Goal: Information Seeking & Learning: Find specific page/section

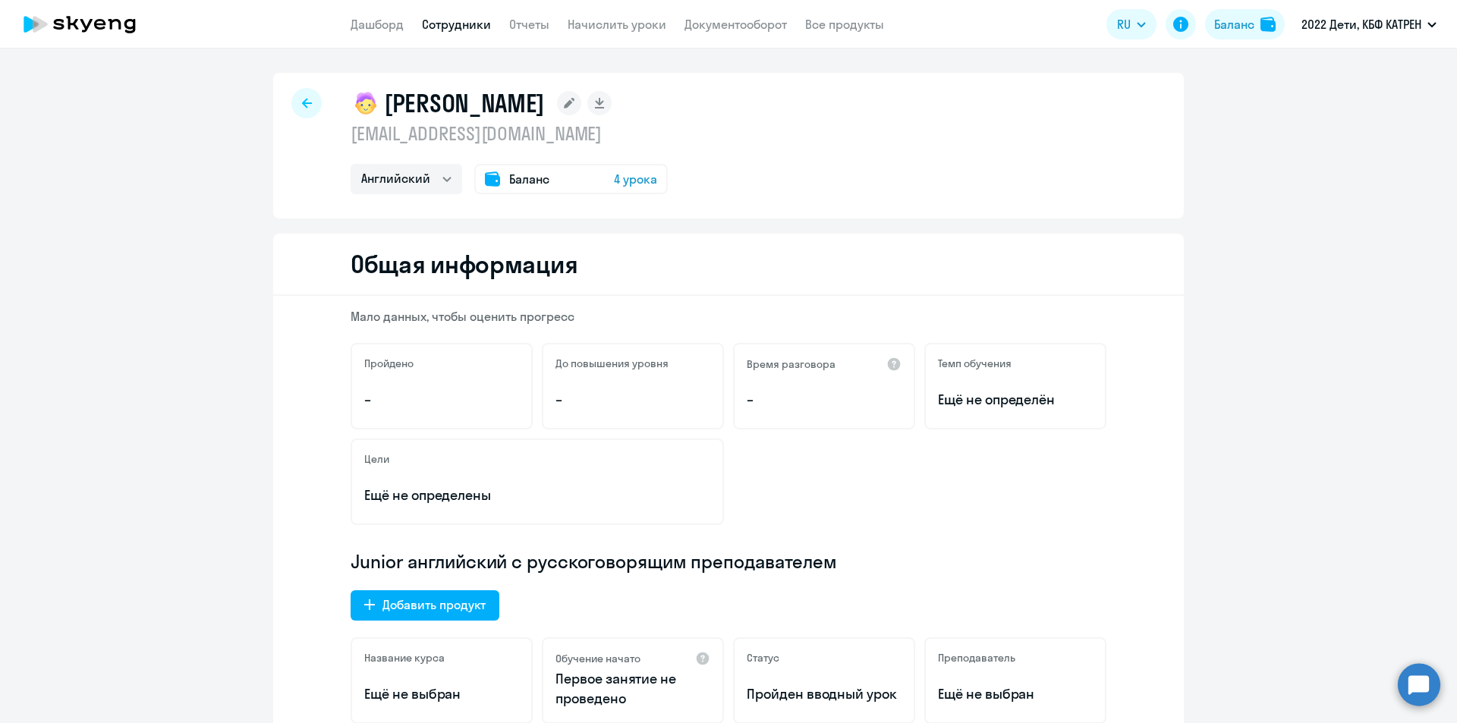
select select "english"
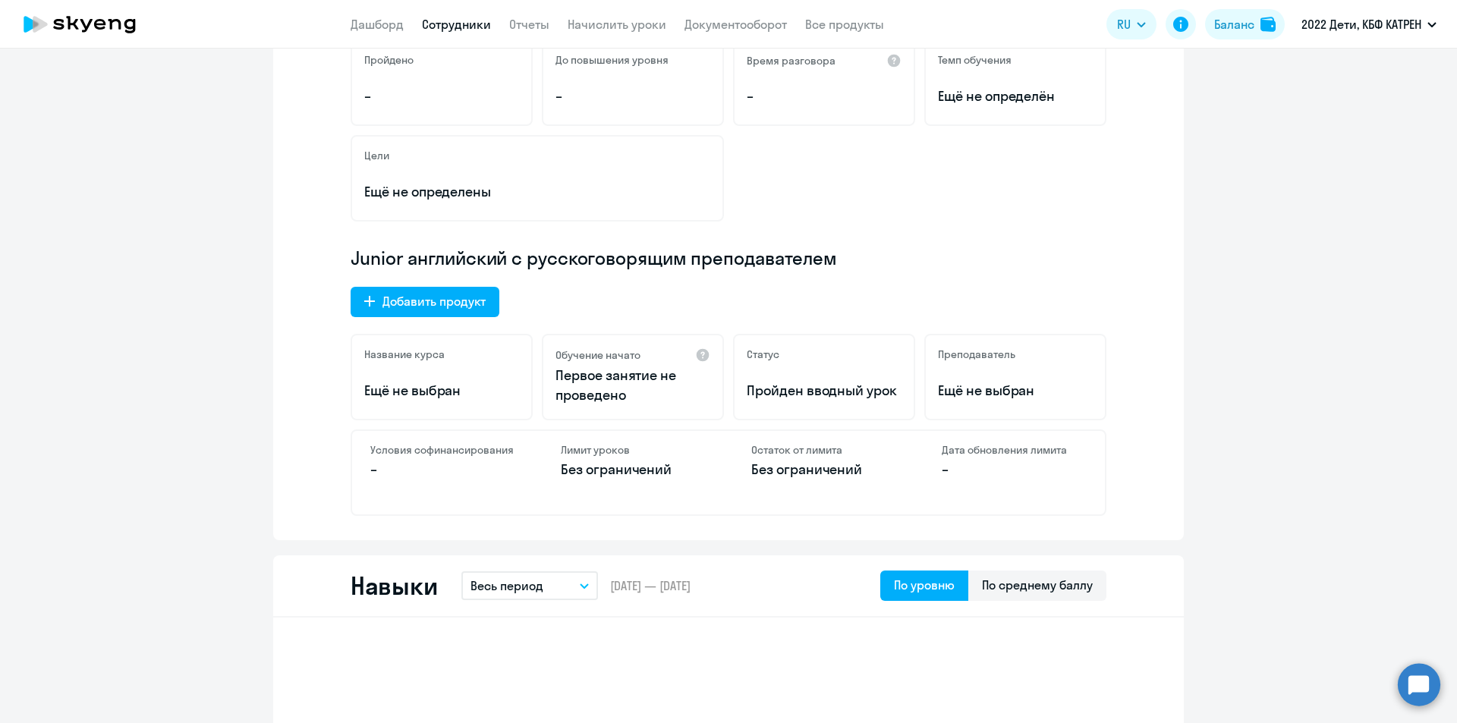
click at [464, 24] on link "Сотрудники" at bounding box center [456, 24] width 69 height 15
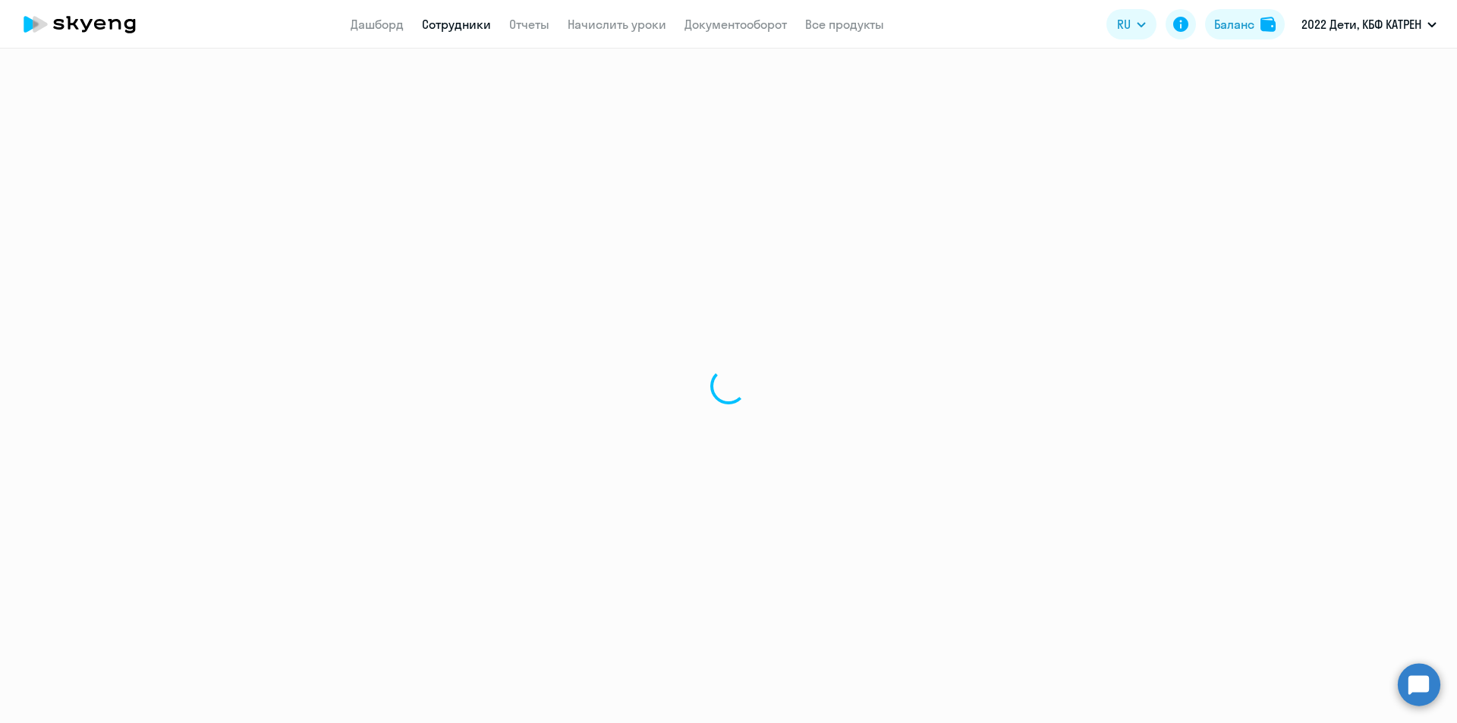
select select "30"
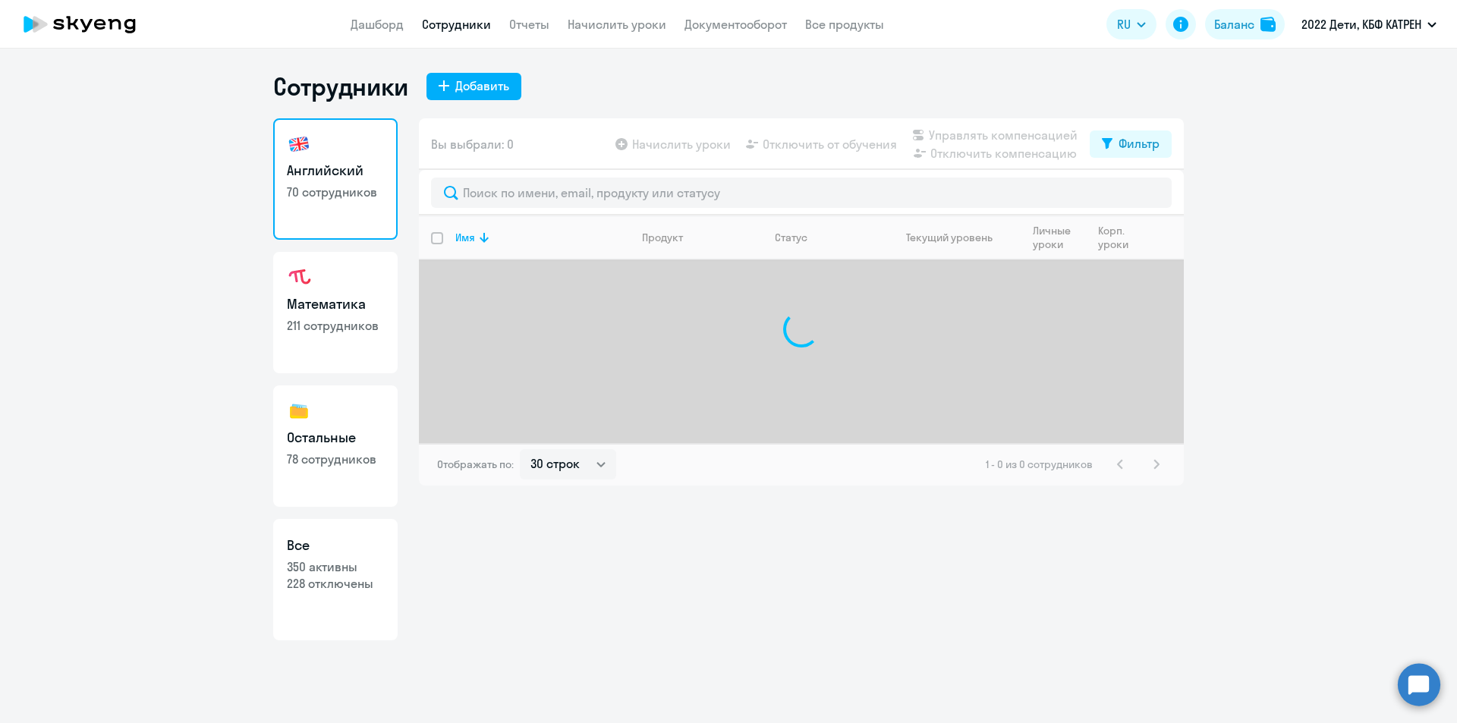
drag, startPoint x: 310, startPoint y: 607, endPoint x: 378, endPoint y: 521, distance: 109.8
click at [313, 607] on link "Все 350 активны 228 отключены" at bounding box center [335, 579] width 124 height 121
select select "30"
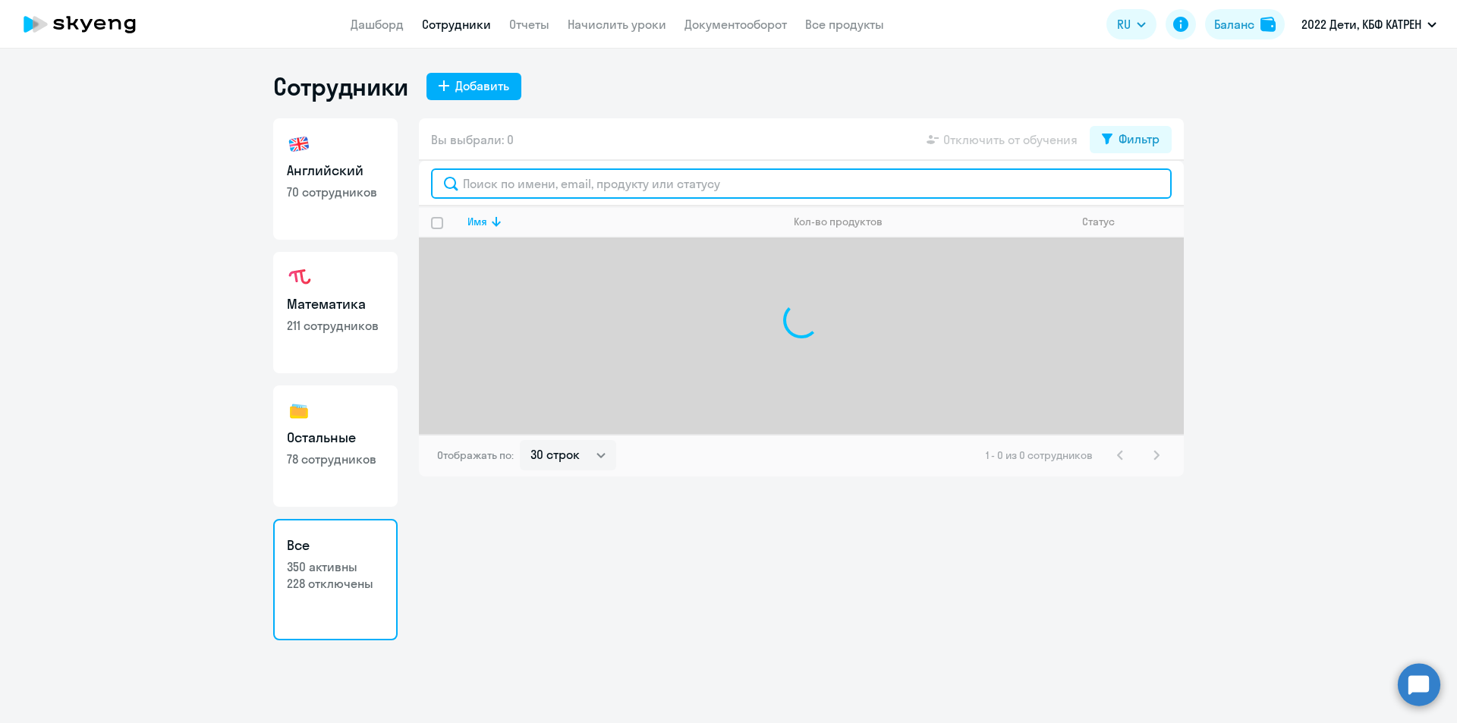
click at [584, 181] on input "text" at bounding box center [801, 183] width 741 height 30
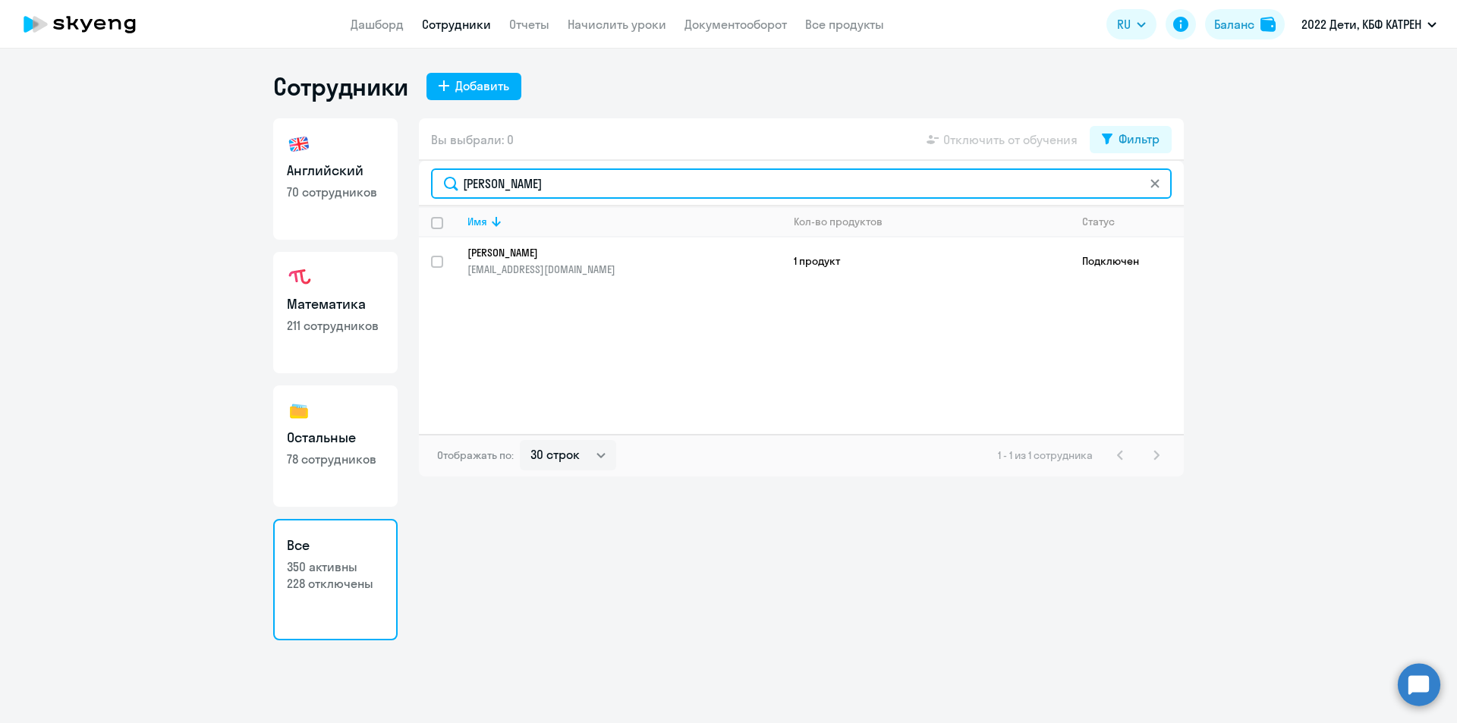
type input "[PERSON_NAME]"
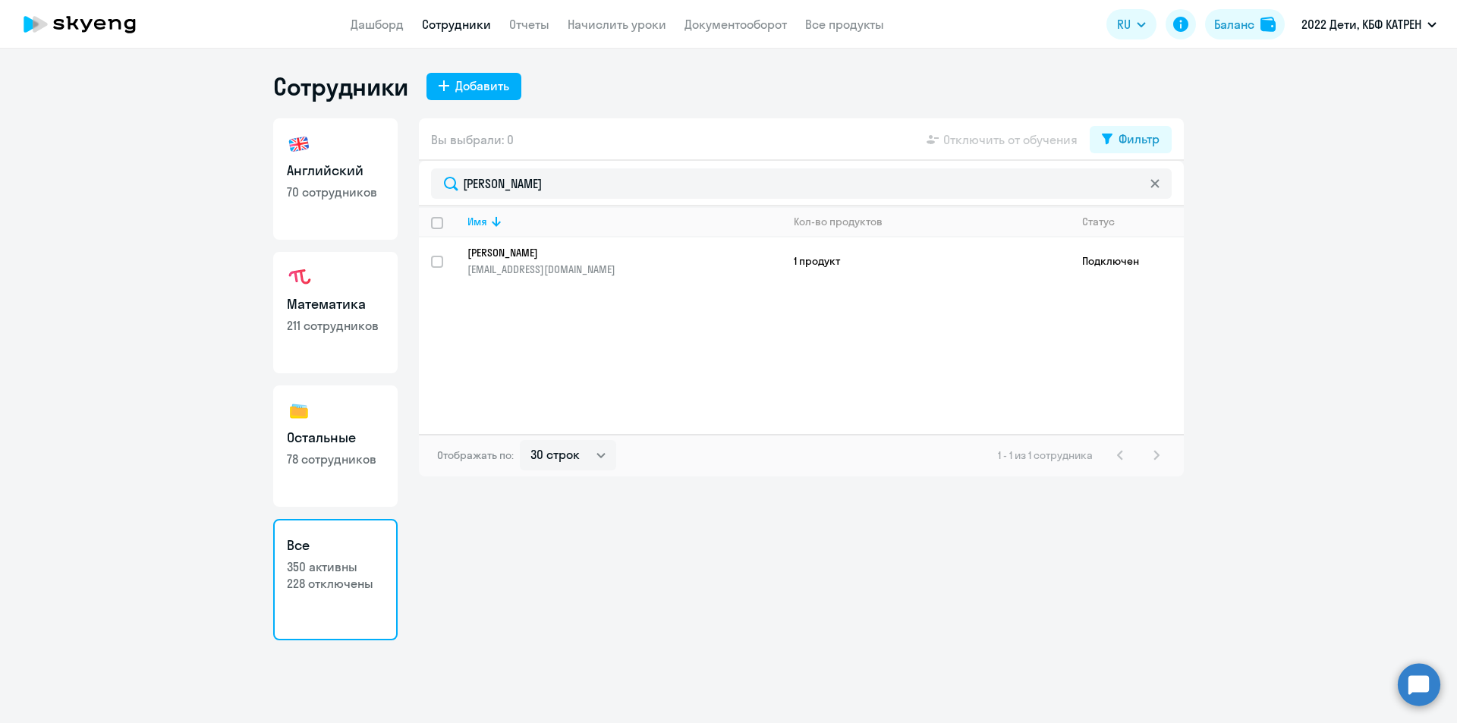
click at [561, 264] on p "[EMAIL_ADDRESS][DOMAIN_NAME]" at bounding box center [624, 270] width 313 height 14
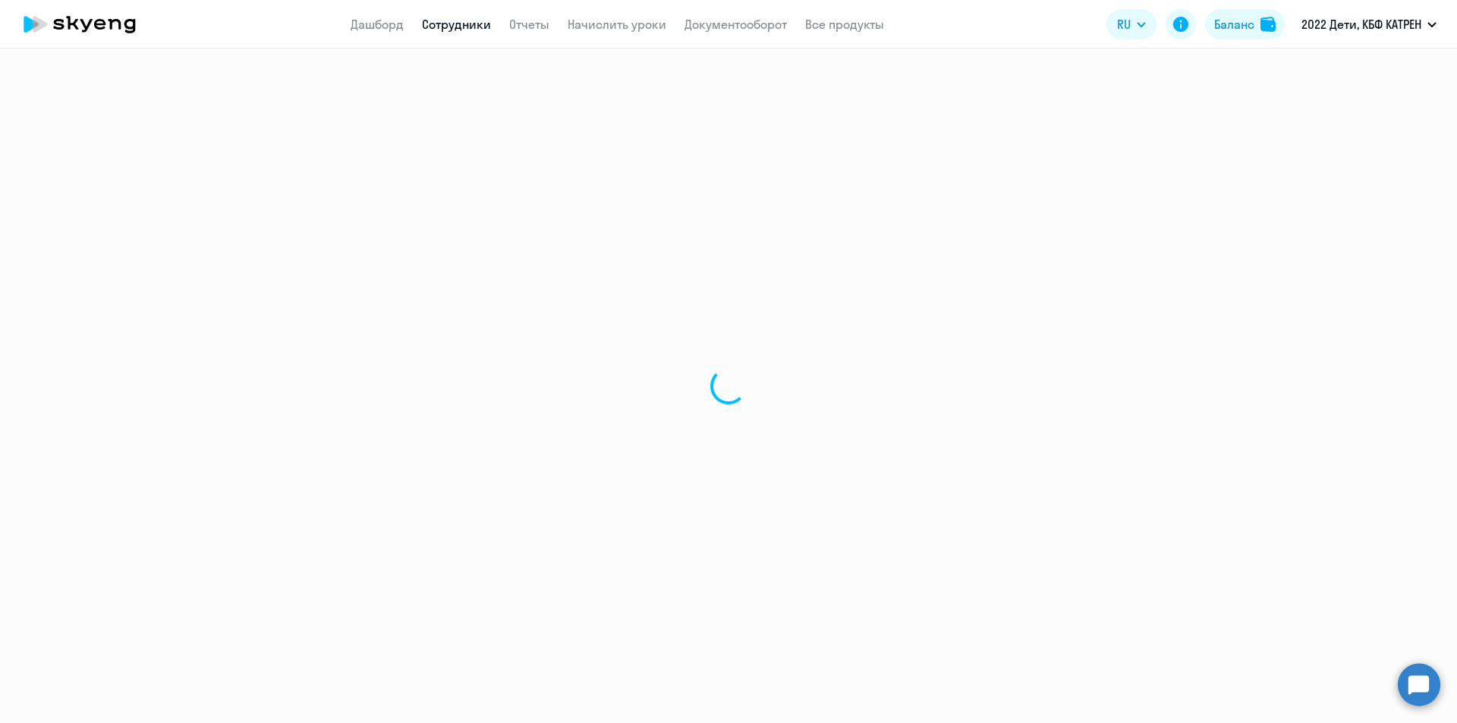
select select "math"
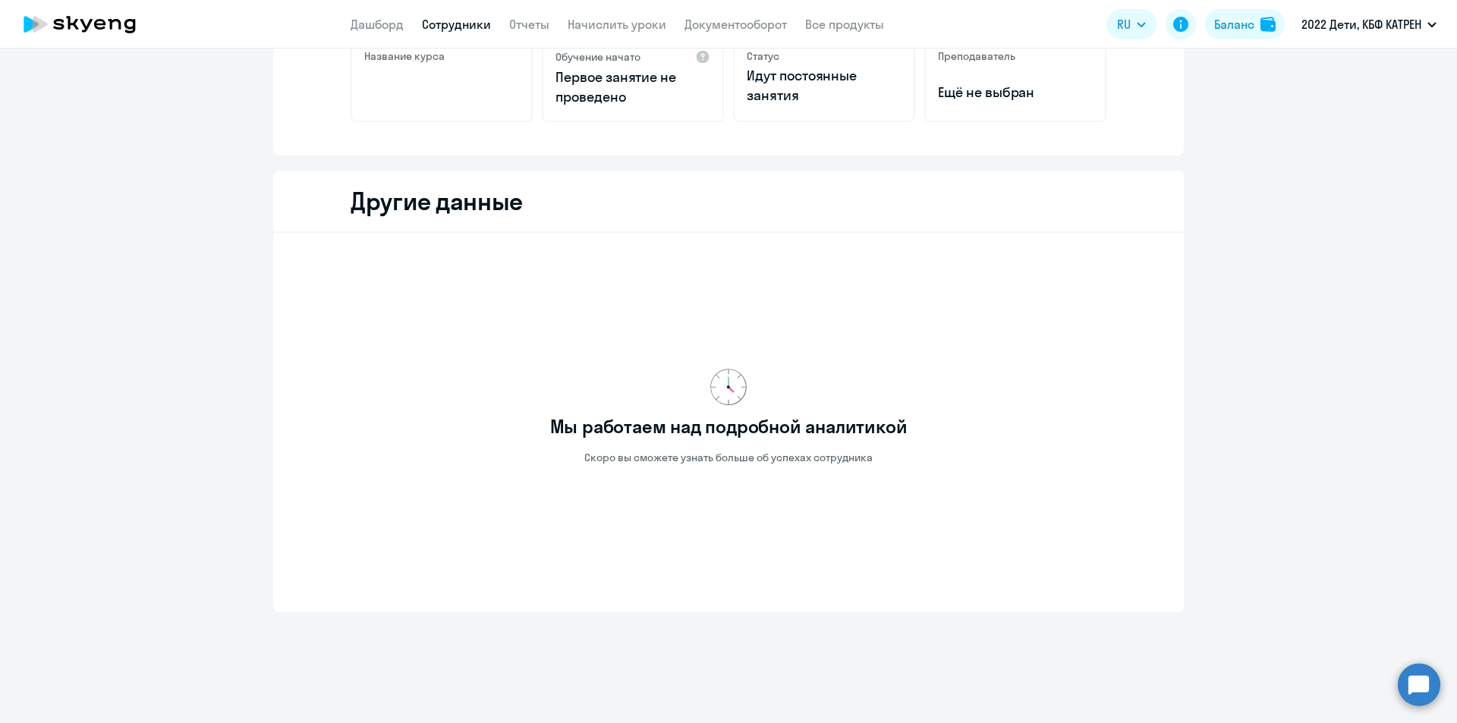
scroll to position [34, 0]
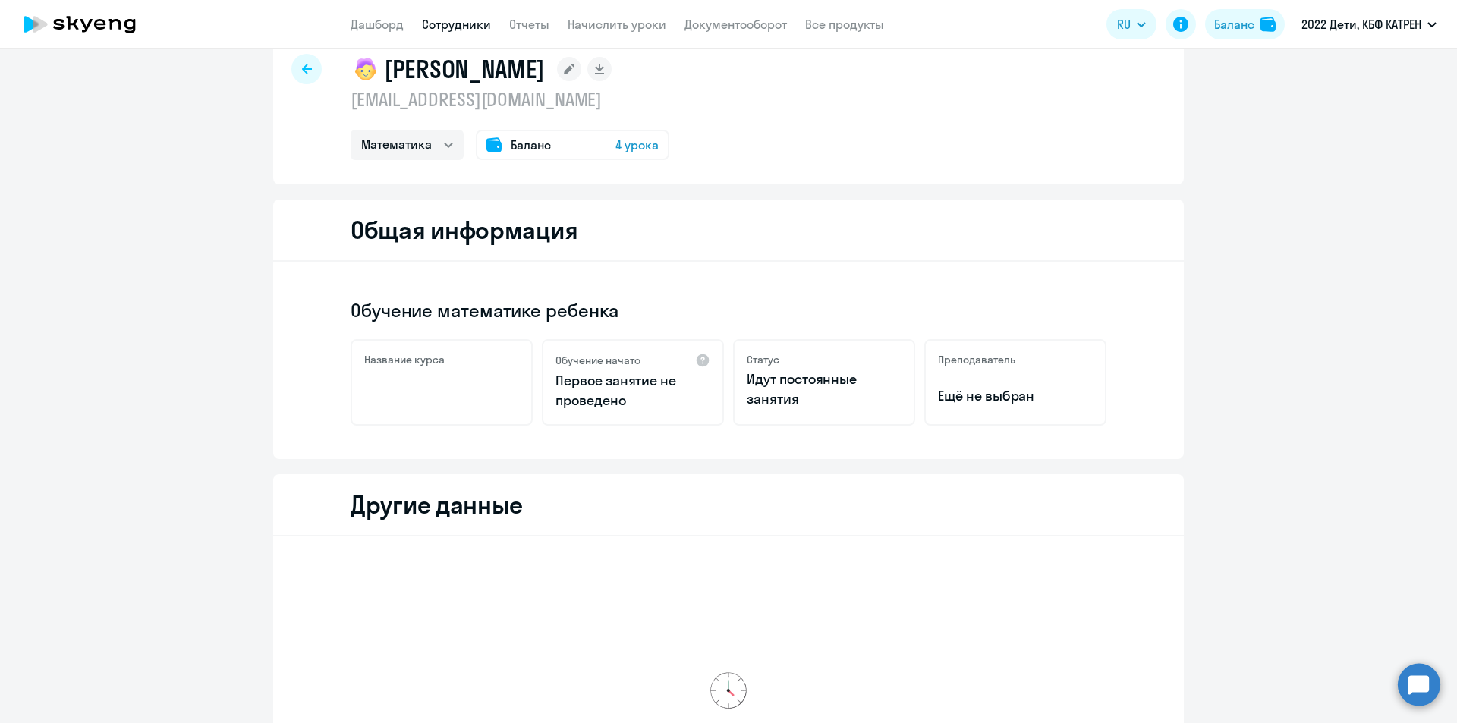
click at [442, 24] on link "Сотрудники" at bounding box center [456, 24] width 69 height 15
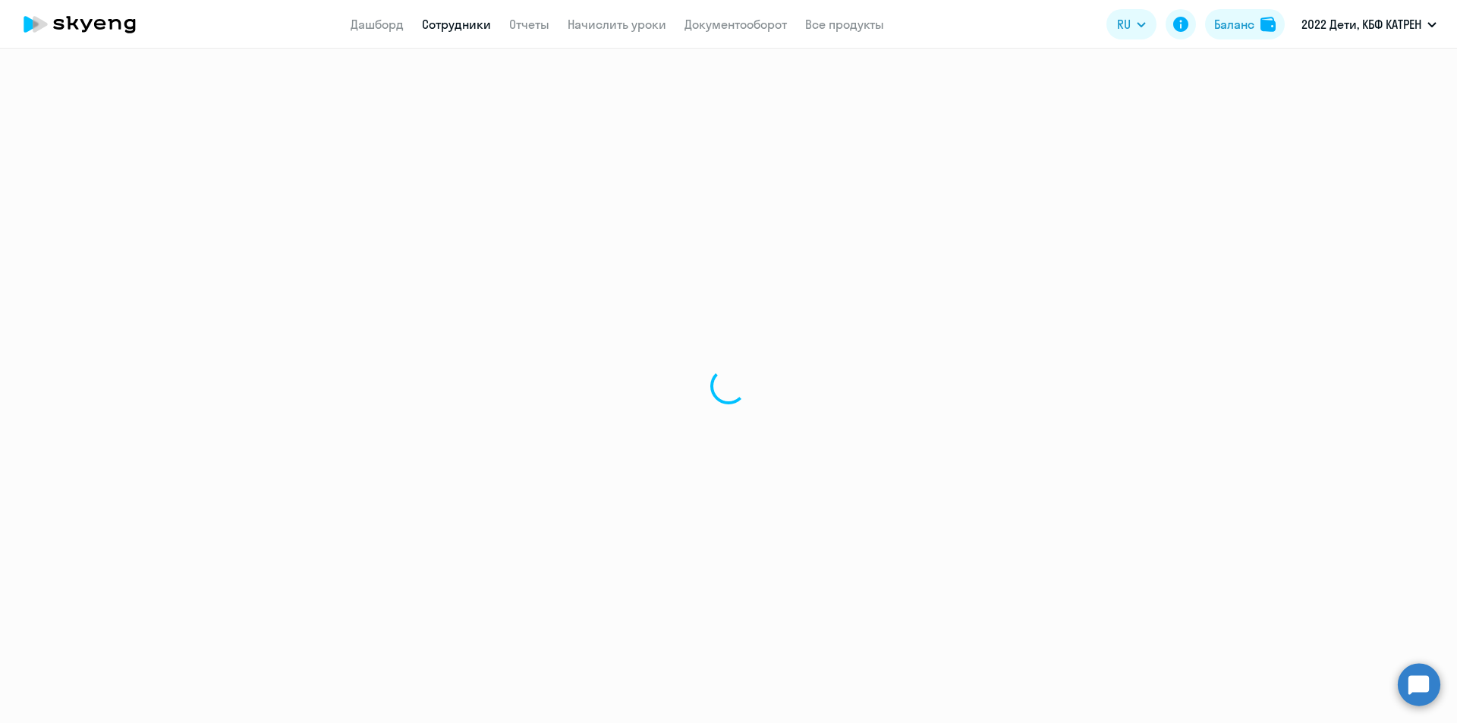
select select "30"
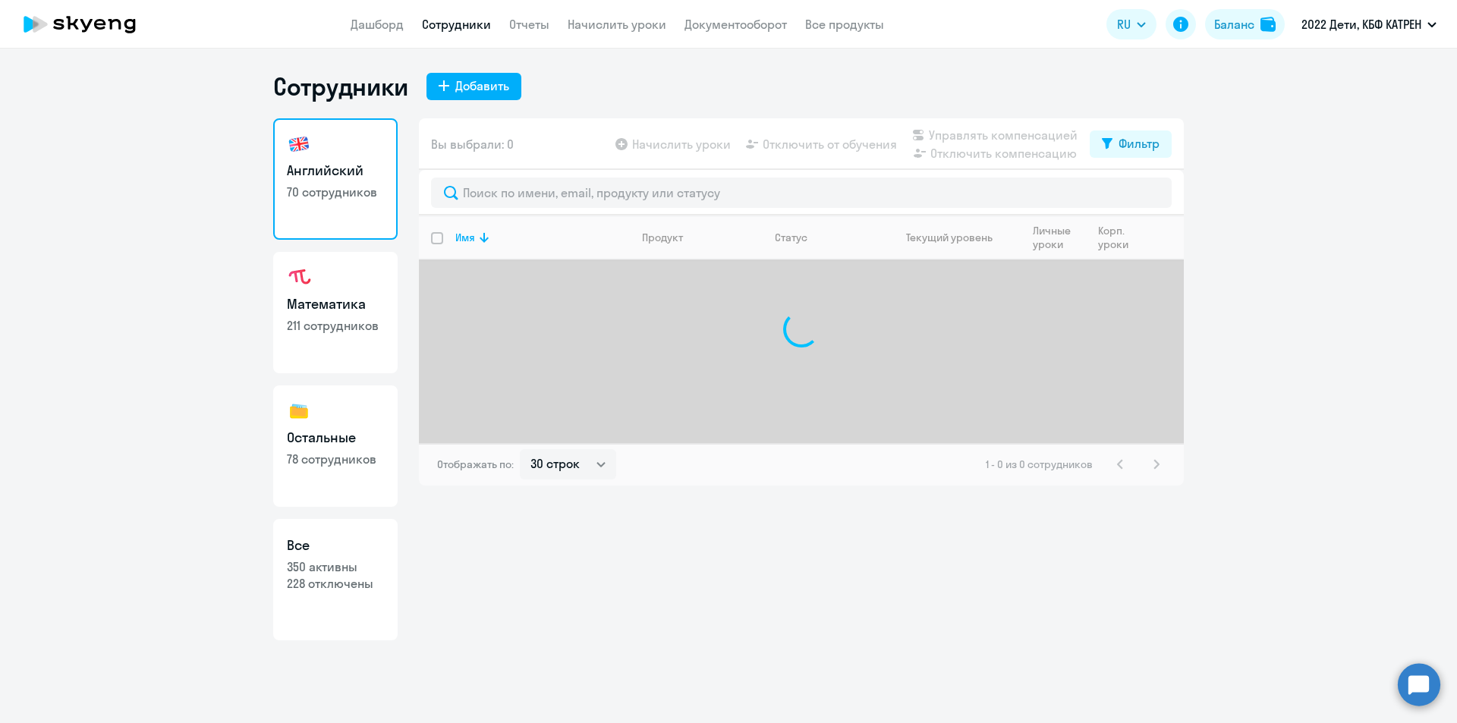
click at [372, 598] on link "Все 350 активны 228 отключены" at bounding box center [335, 579] width 124 height 121
select select "30"
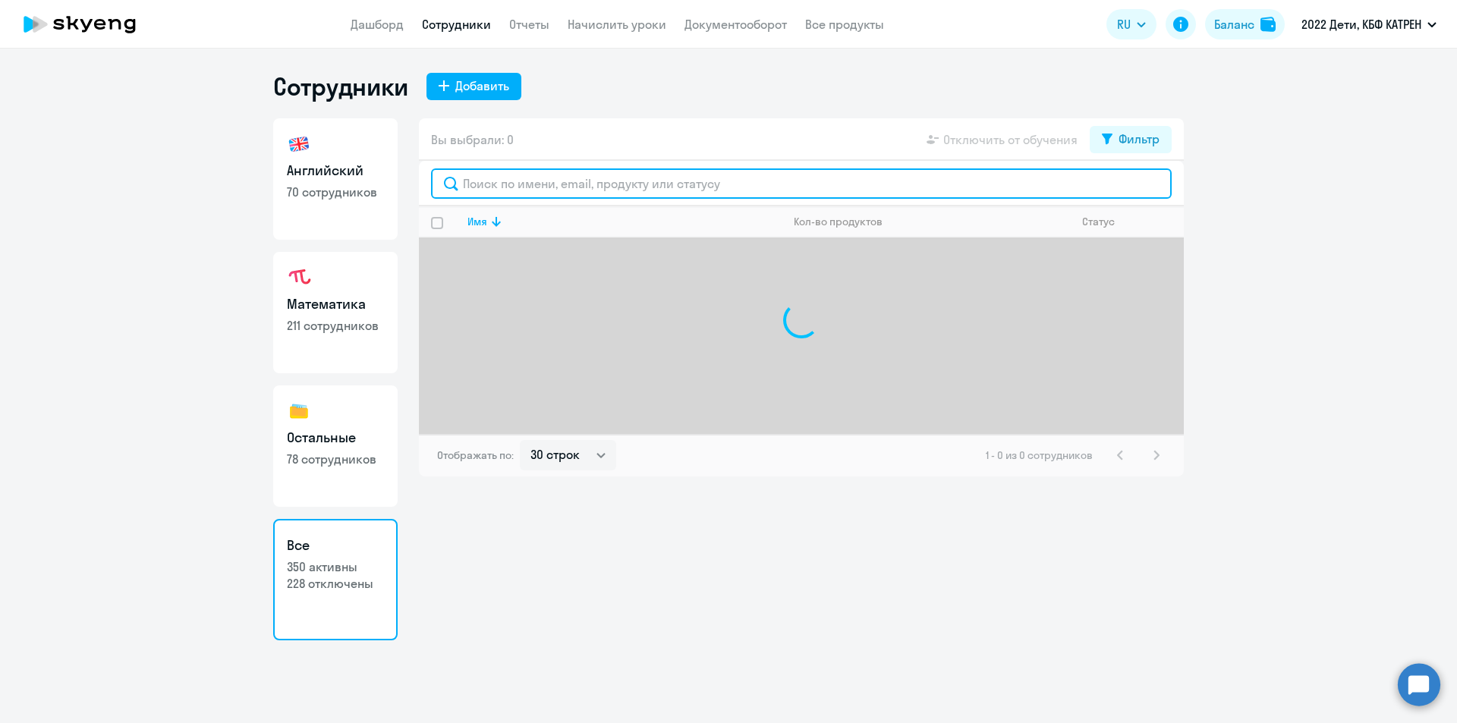
click at [565, 178] on input "text" at bounding box center [801, 183] width 741 height 30
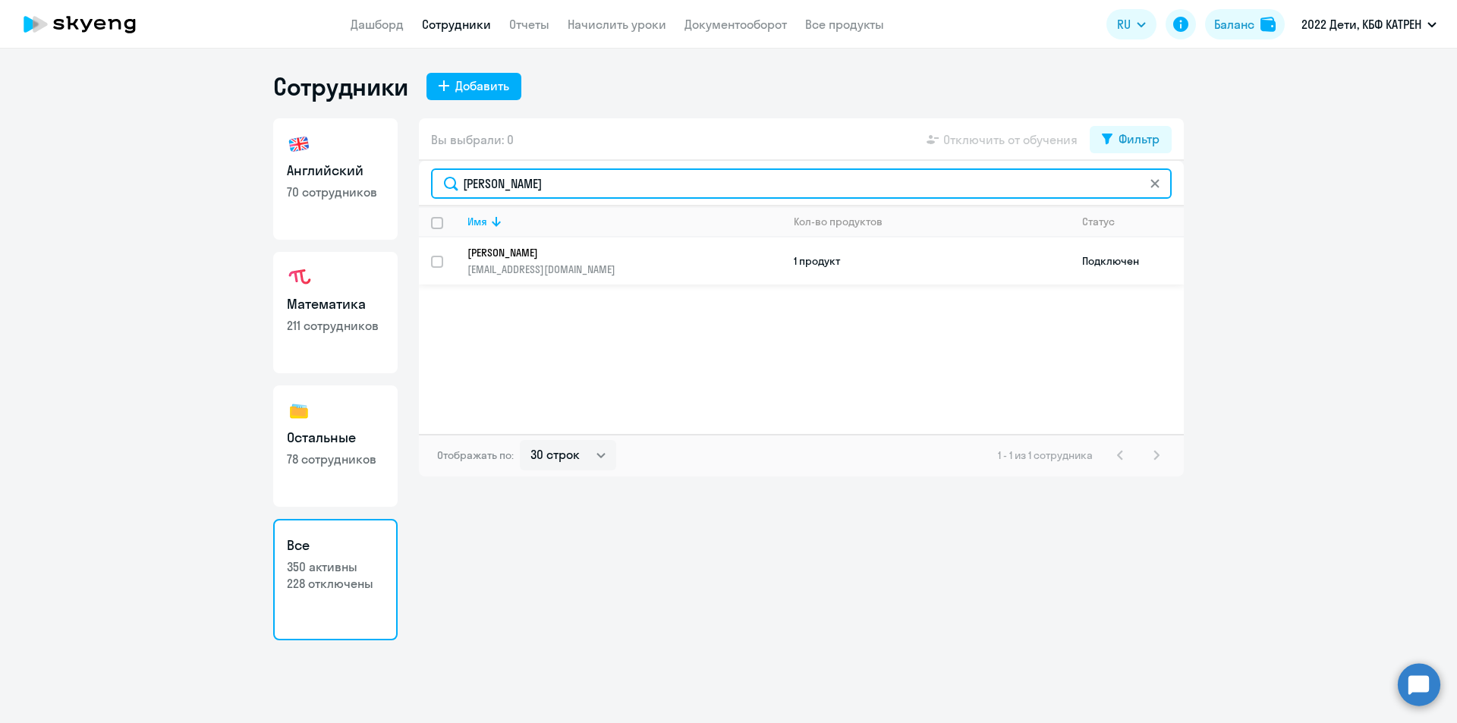
type input "[PERSON_NAME]"
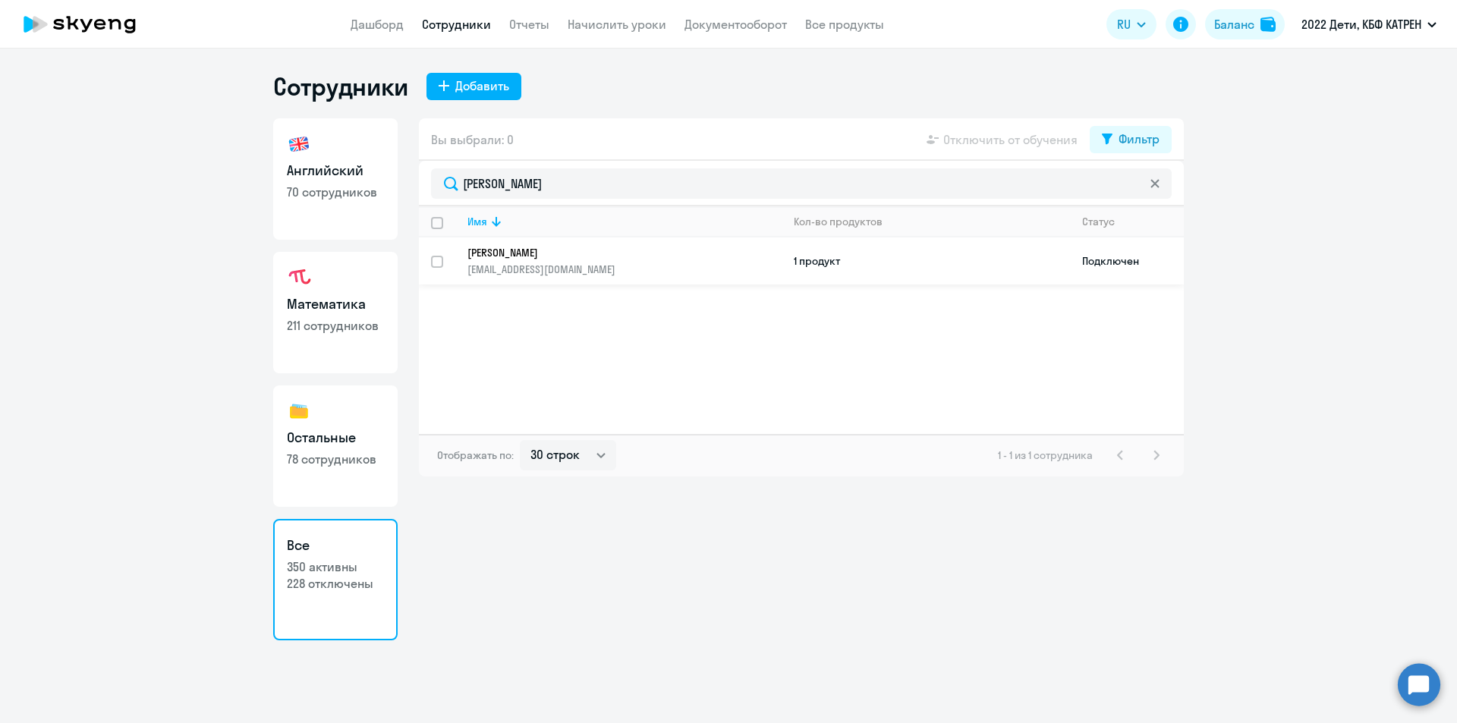
click at [561, 248] on p "[PERSON_NAME]" at bounding box center [614, 253] width 293 height 14
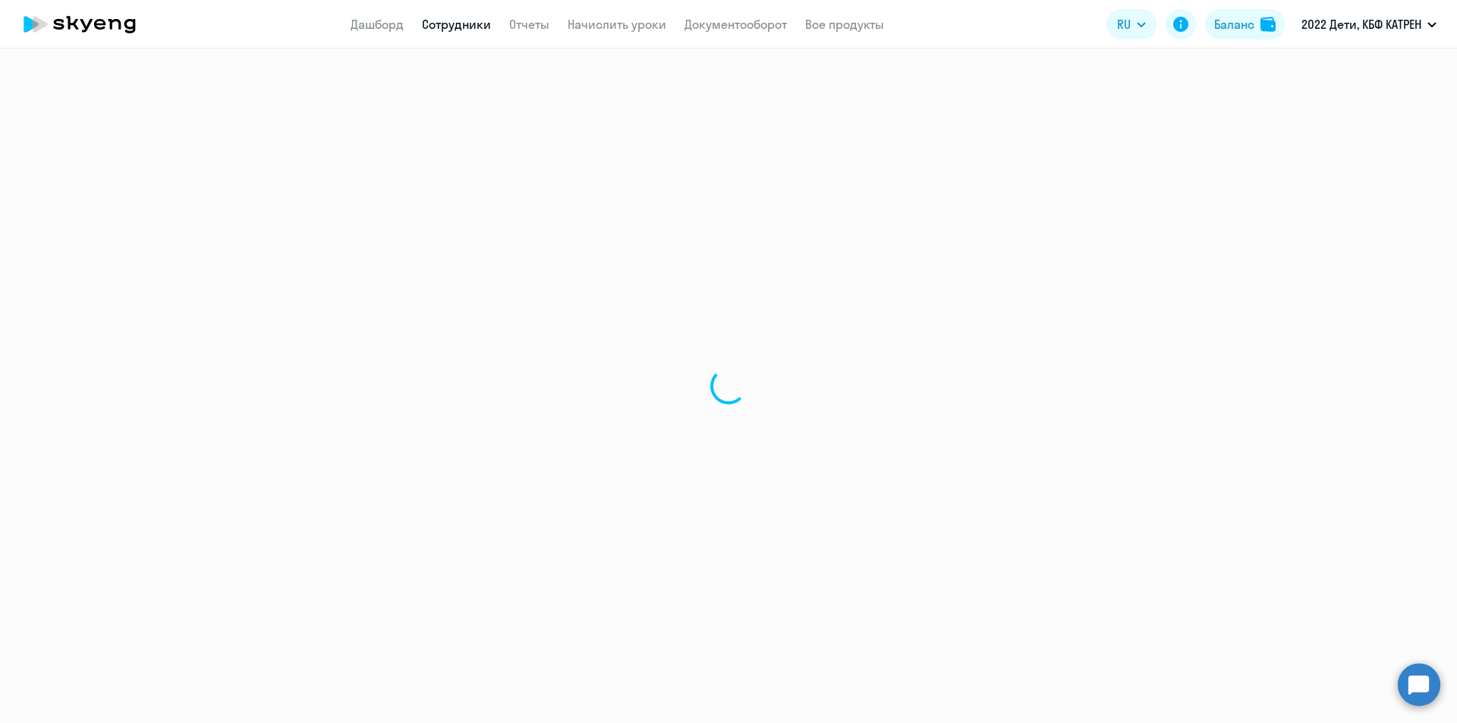
select select "english"
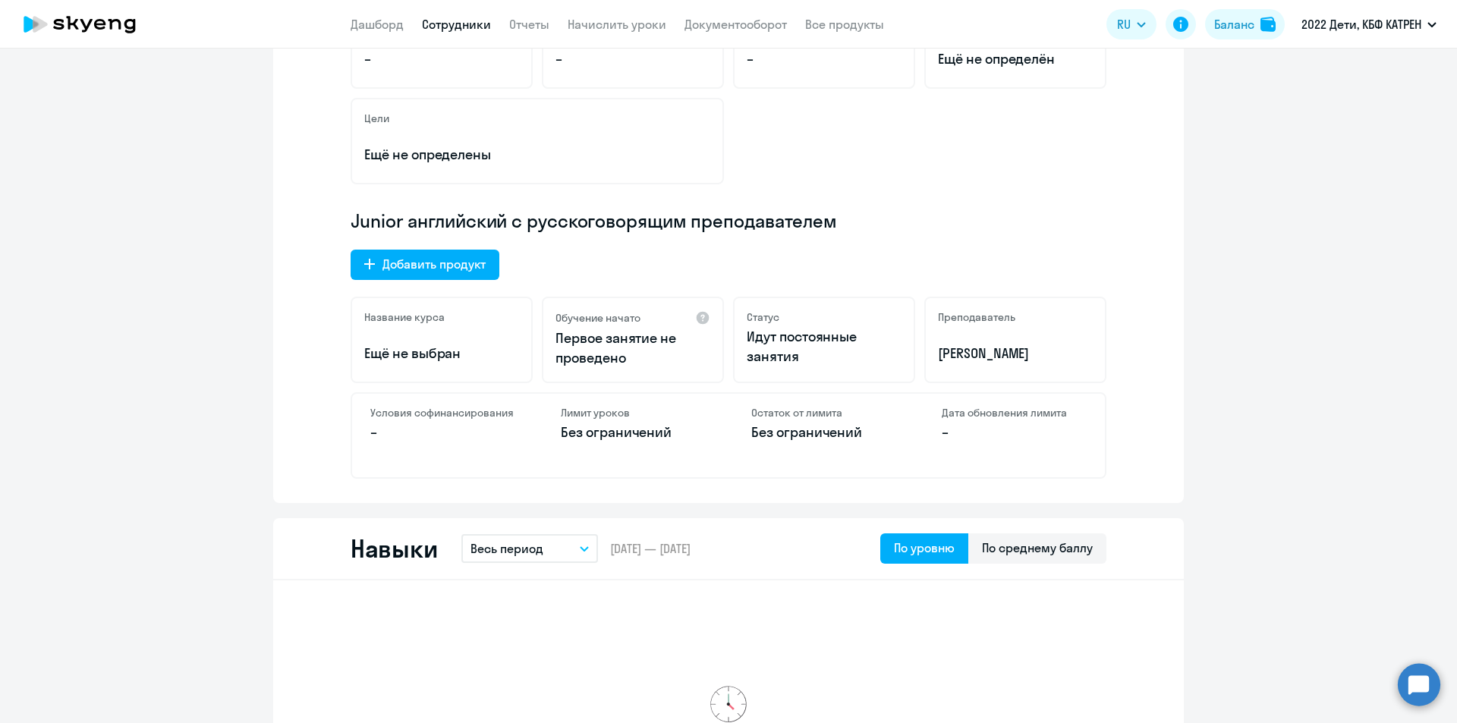
scroll to position [455, 0]
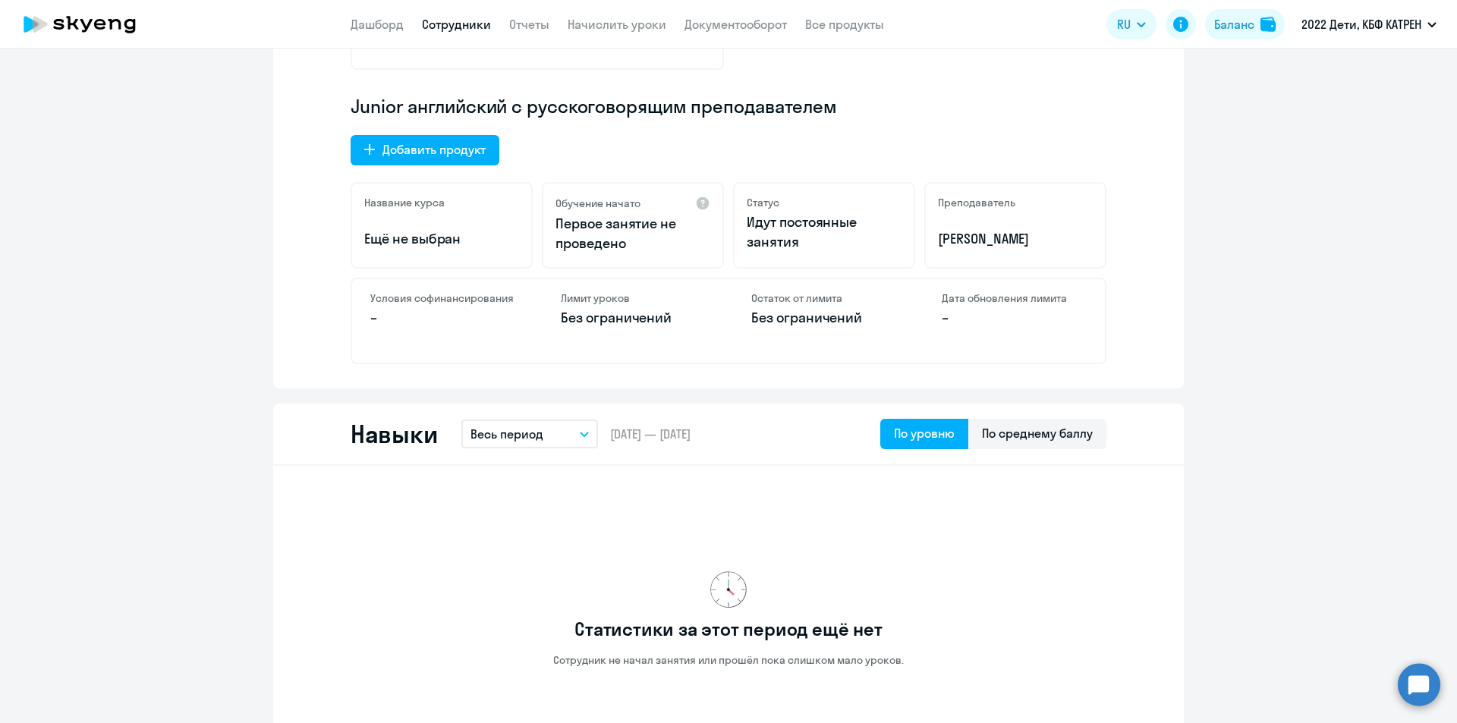
click at [471, 23] on link "Сотрудники" at bounding box center [456, 24] width 69 height 15
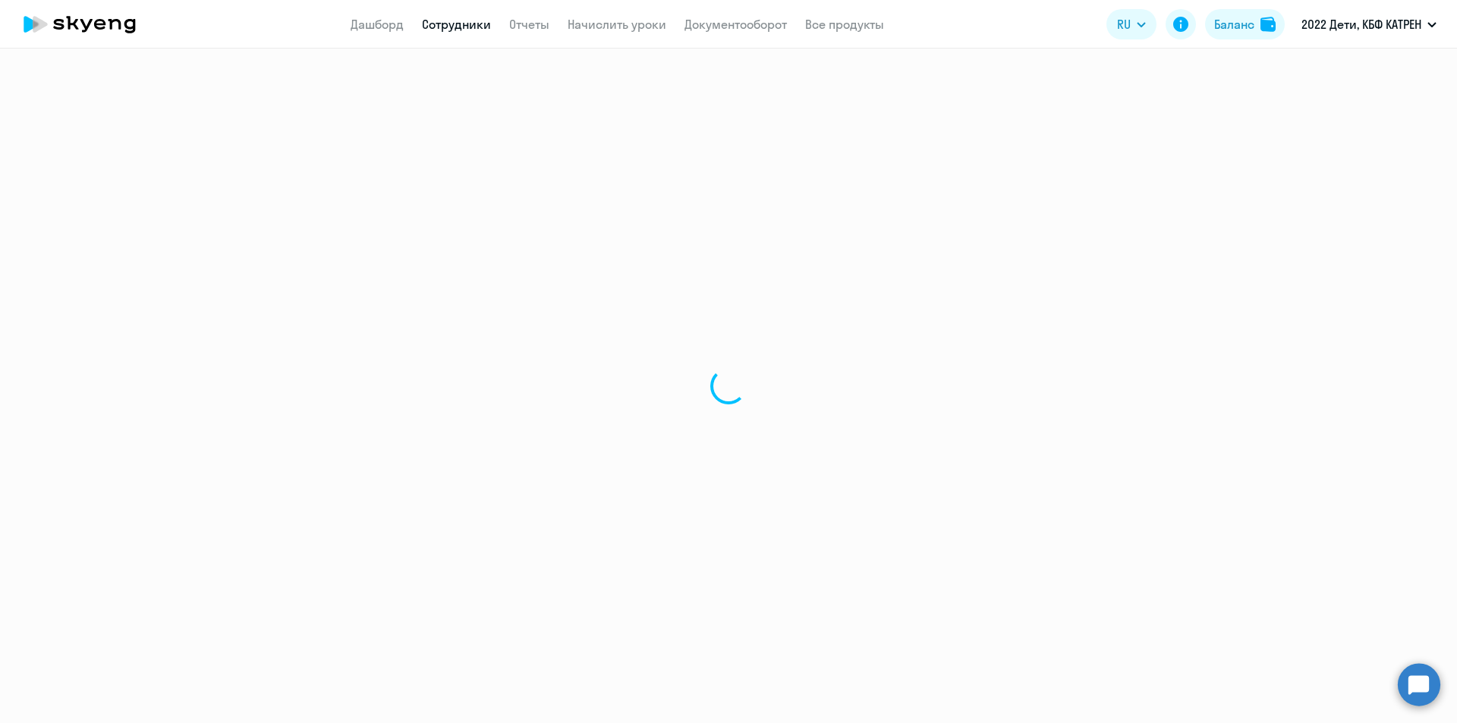
select select "30"
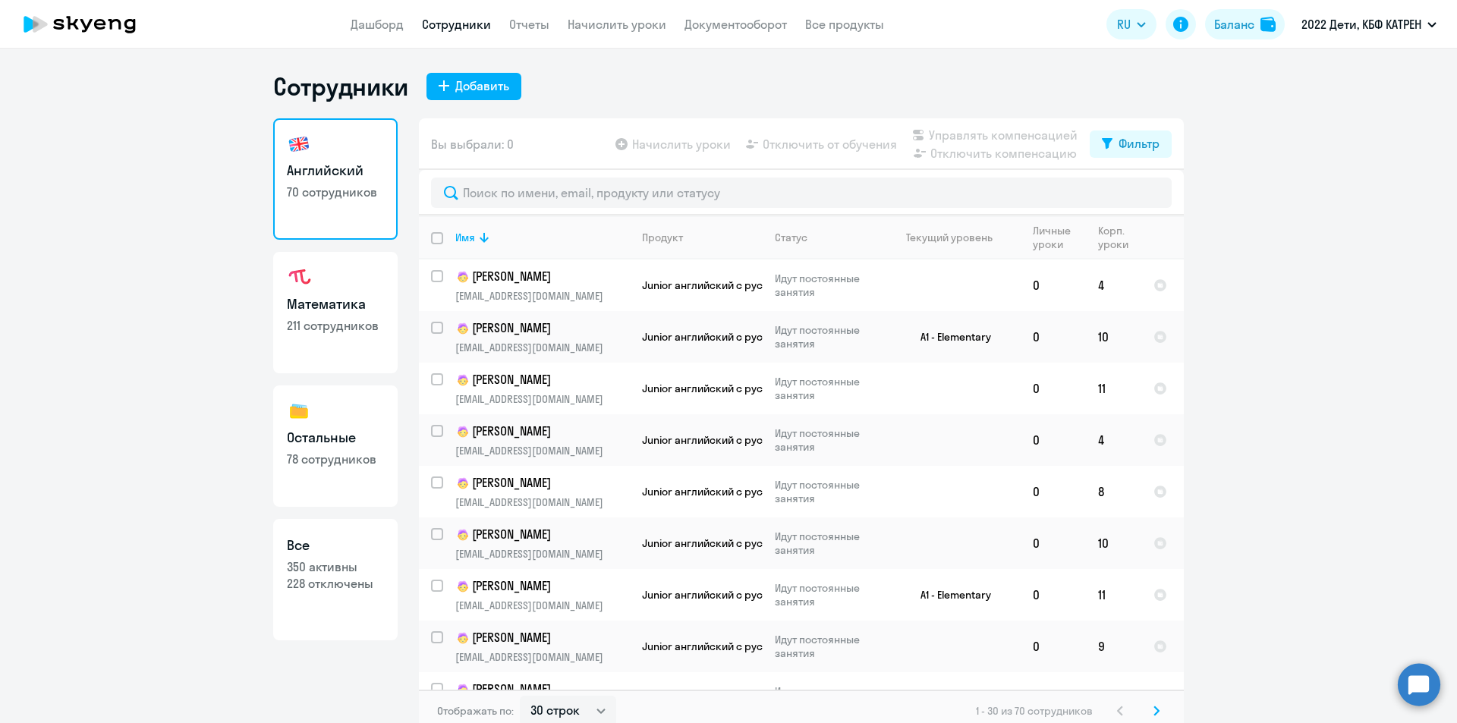
drag, startPoint x: 293, startPoint y: 613, endPoint x: 313, endPoint y: 599, distance: 24.6
click at [294, 613] on link "Все 350 активны 228 отключены" at bounding box center [335, 579] width 124 height 121
select select "30"
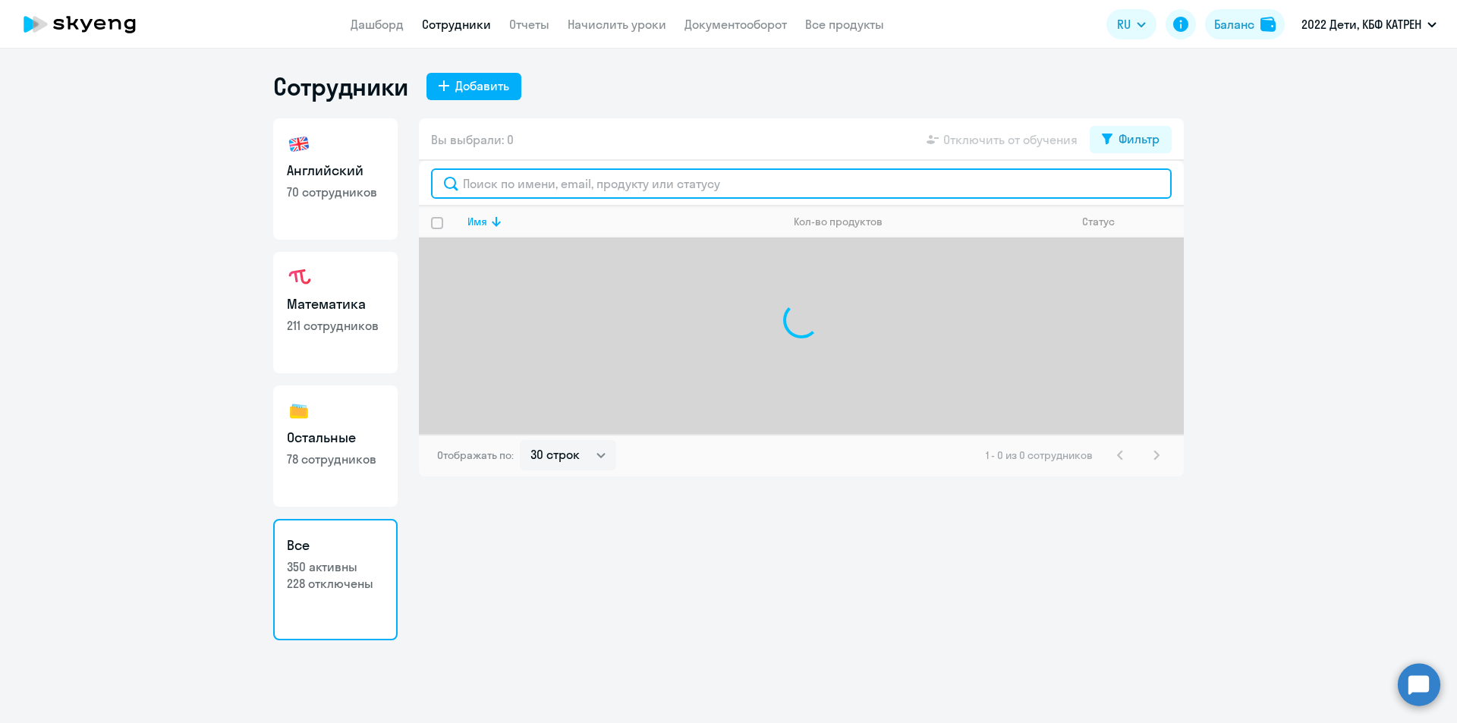
drag, startPoint x: 533, startPoint y: 184, endPoint x: 524, endPoint y: 177, distance: 10.8
click at [533, 182] on input "text" at bounding box center [801, 183] width 741 height 30
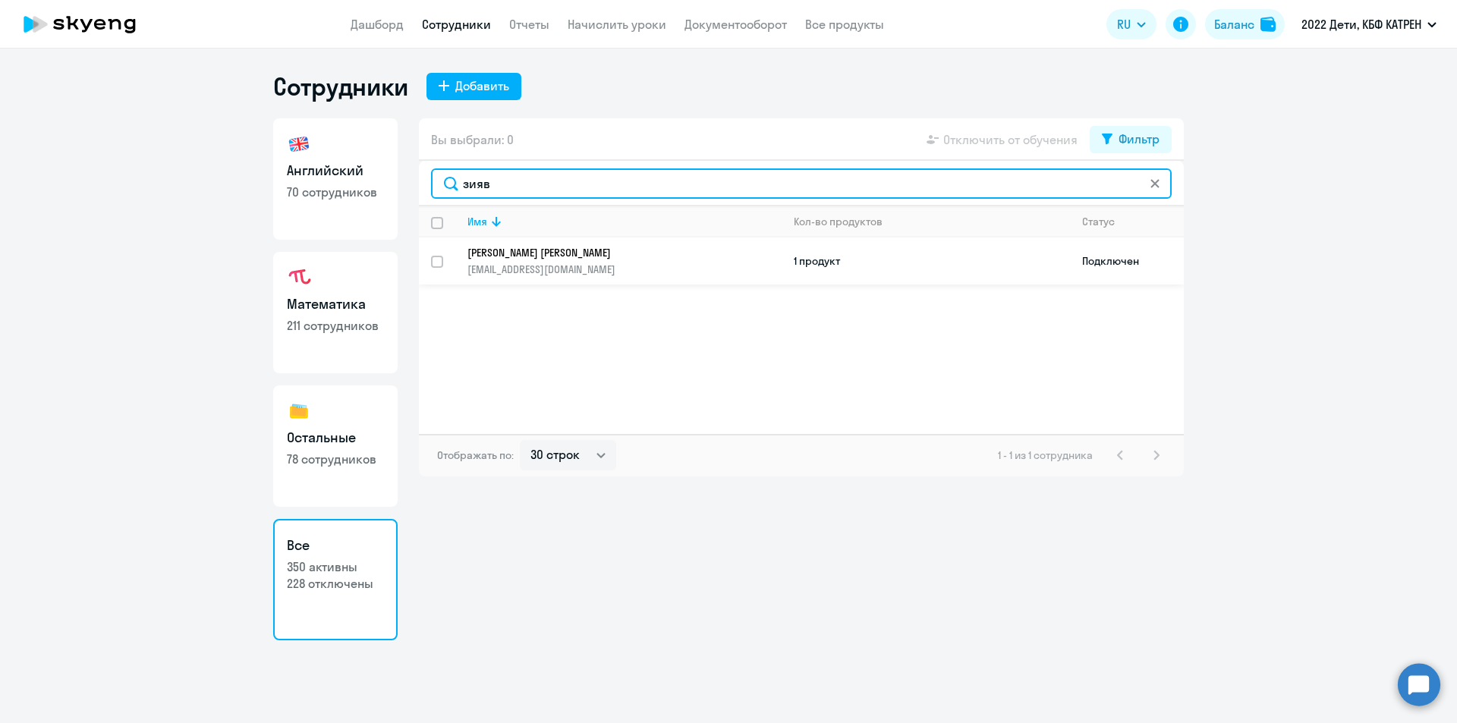
type input "зияв"
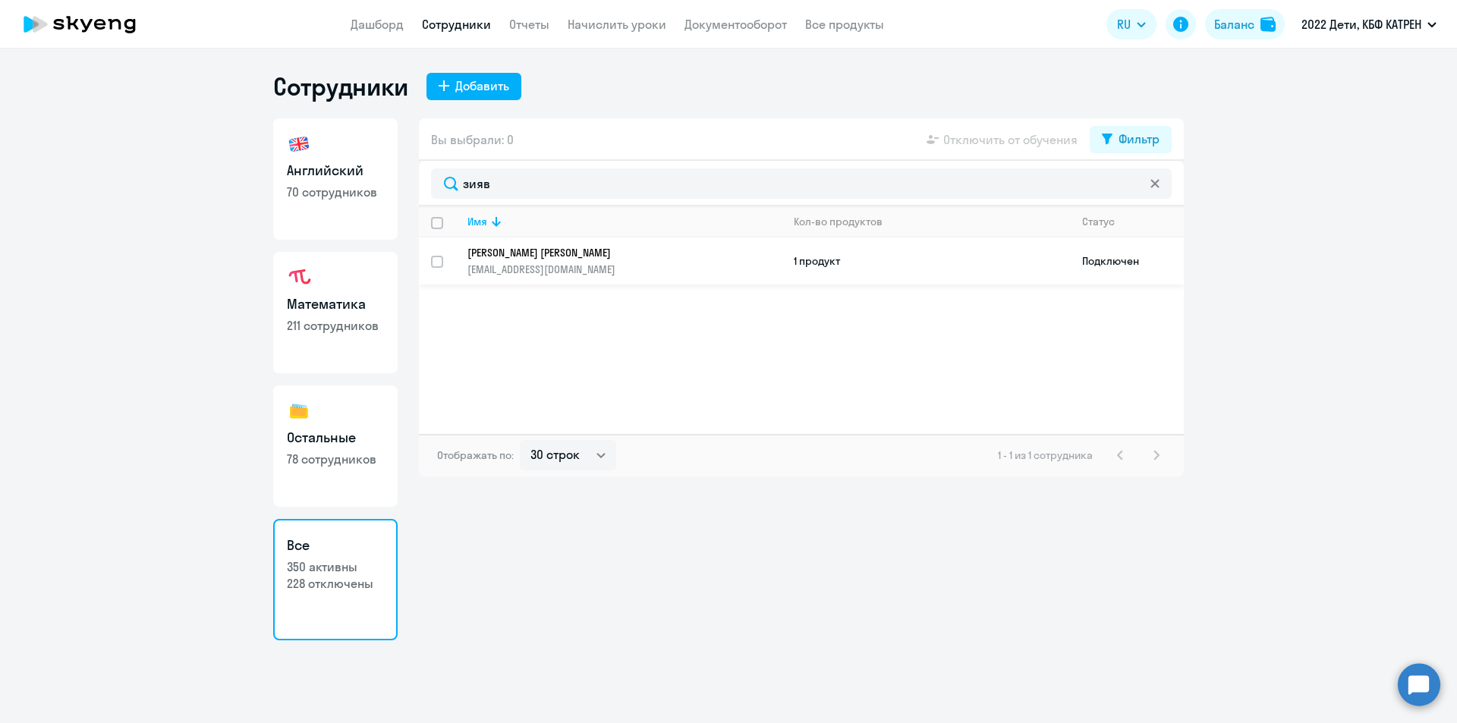
click at [559, 263] on p "[EMAIL_ADDRESS][DOMAIN_NAME]" at bounding box center [624, 270] width 313 height 14
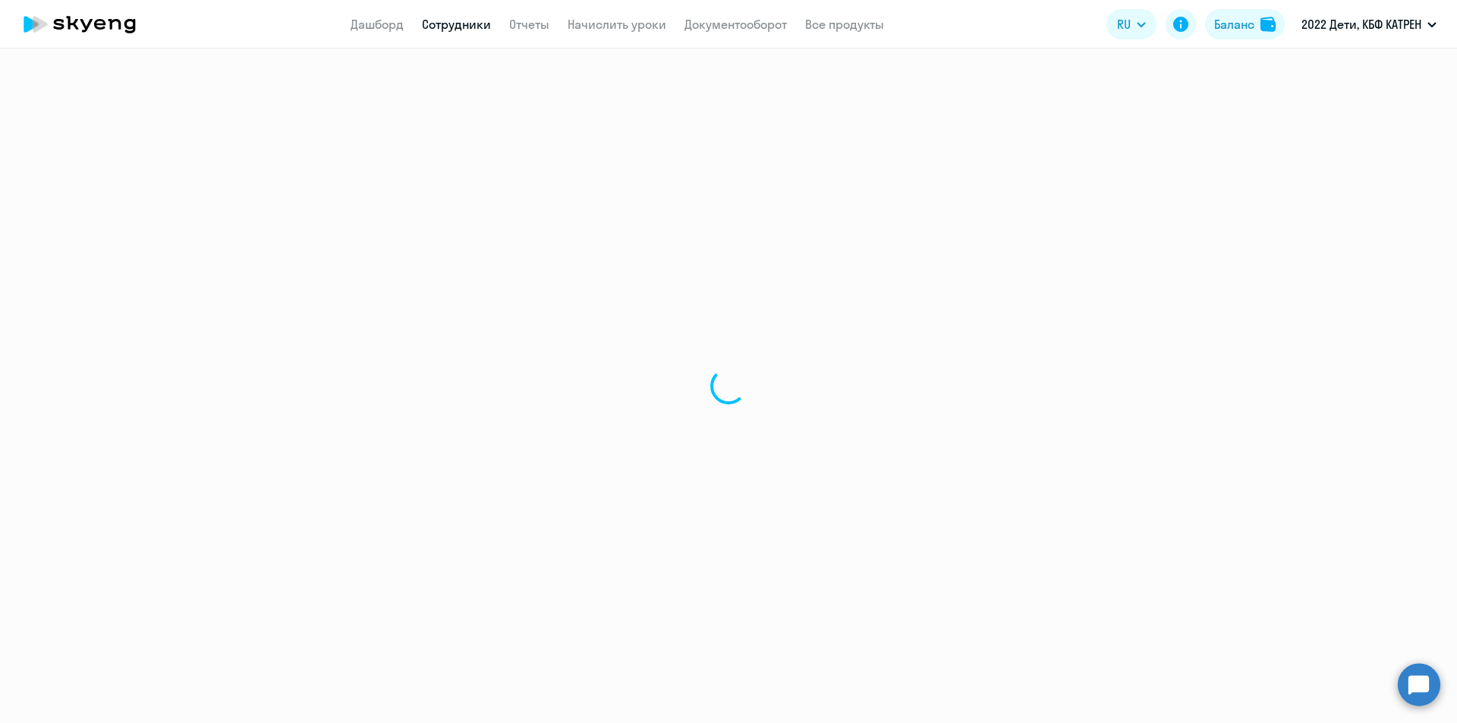
select select "english"
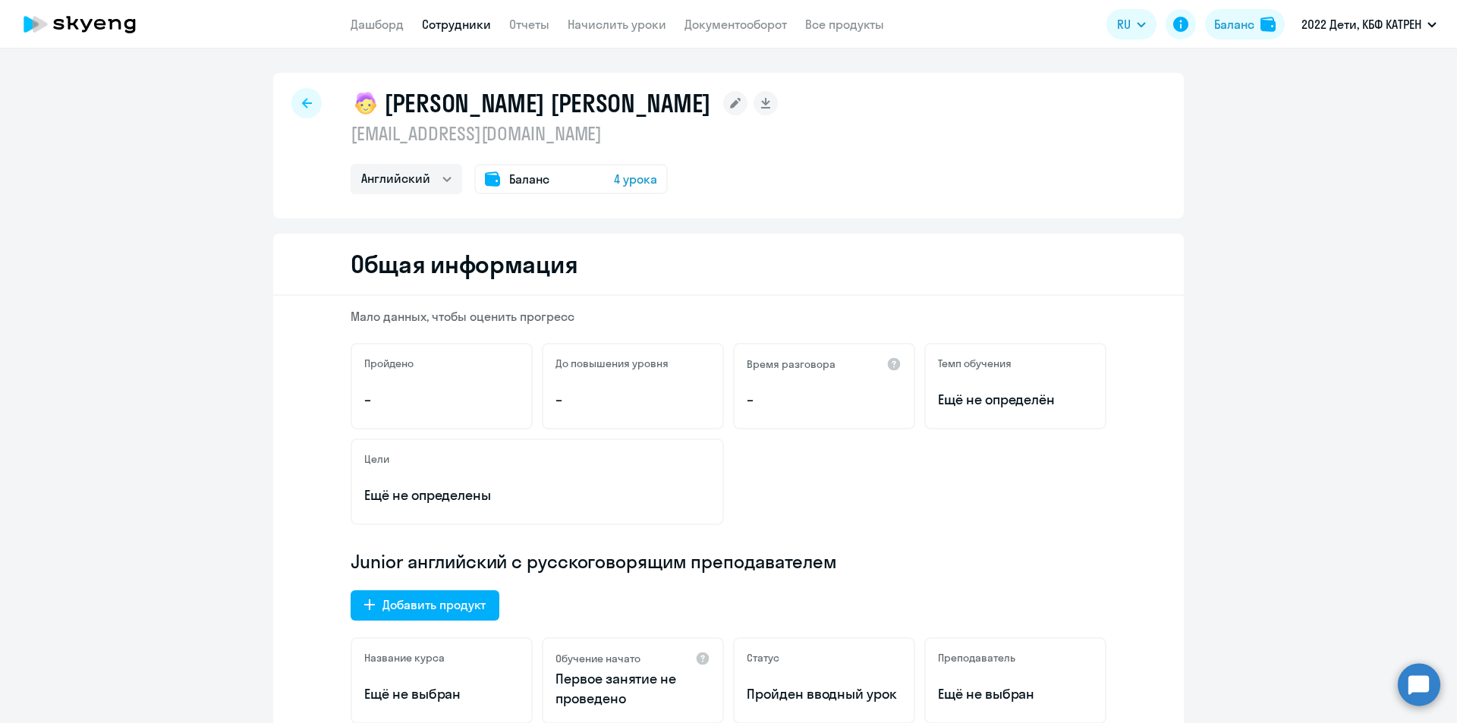
drag, startPoint x: 480, startPoint y: 20, endPoint x: 468, endPoint y: 34, distance: 18.4
click at [479, 20] on link "Сотрудники" at bounding box center [456, 24] width 69 height 15
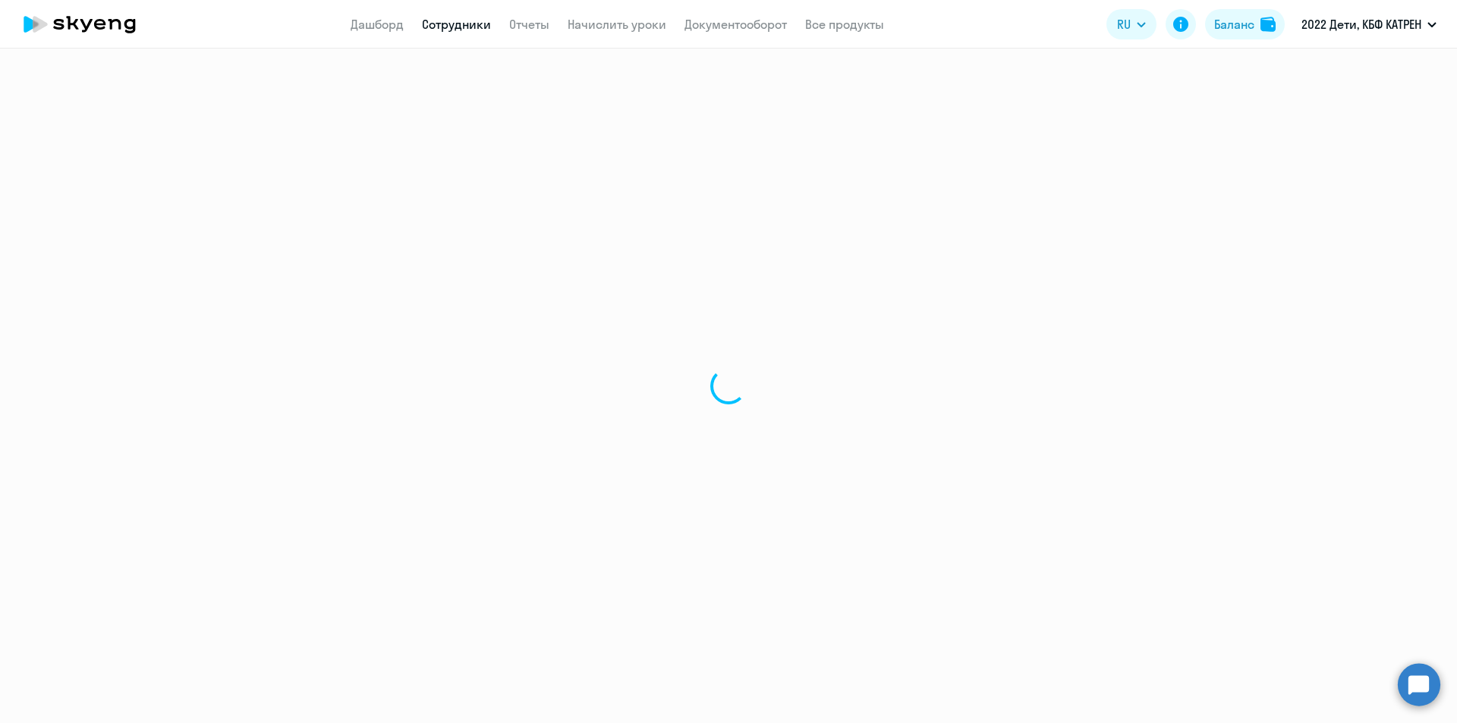
select select "30"
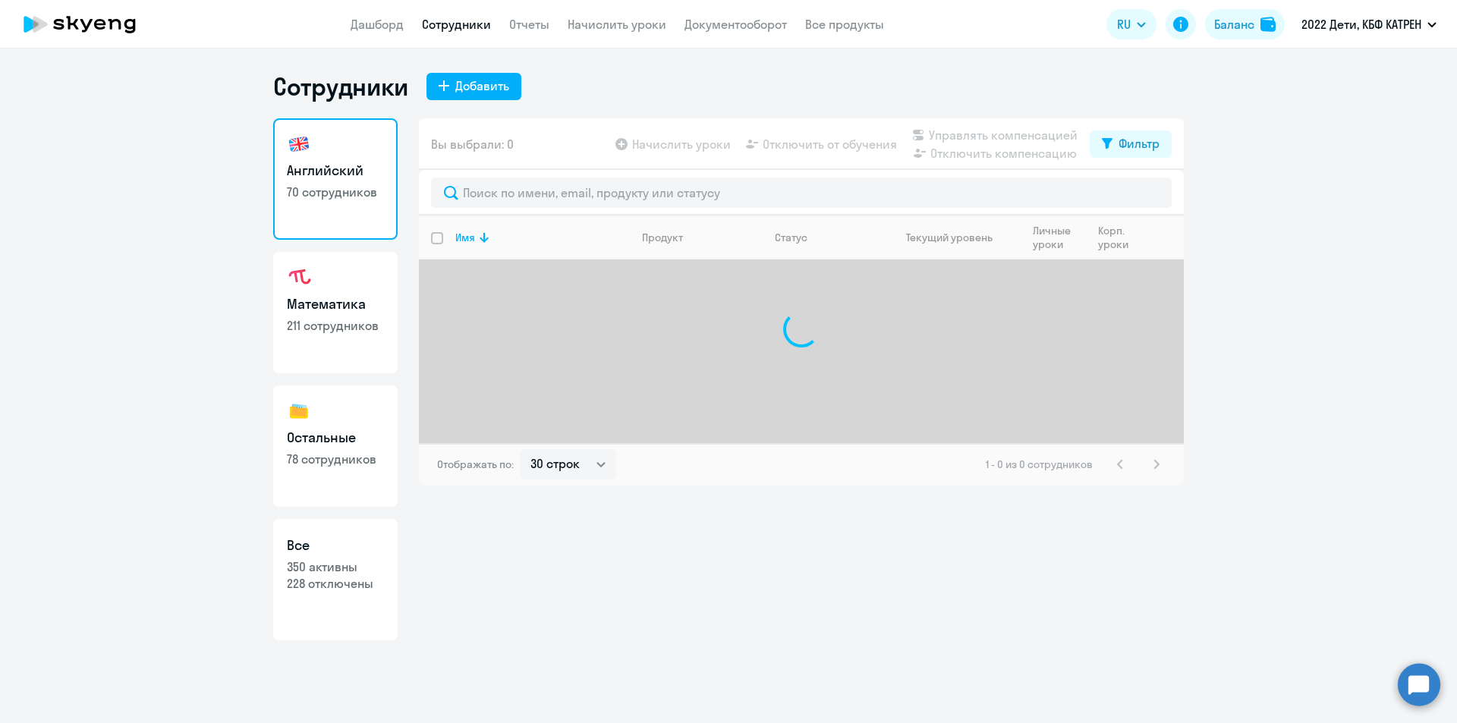
click at [319, 584] on p "228 отключены" at bounding box center [335, 583] width 97 height 17
select select "30"
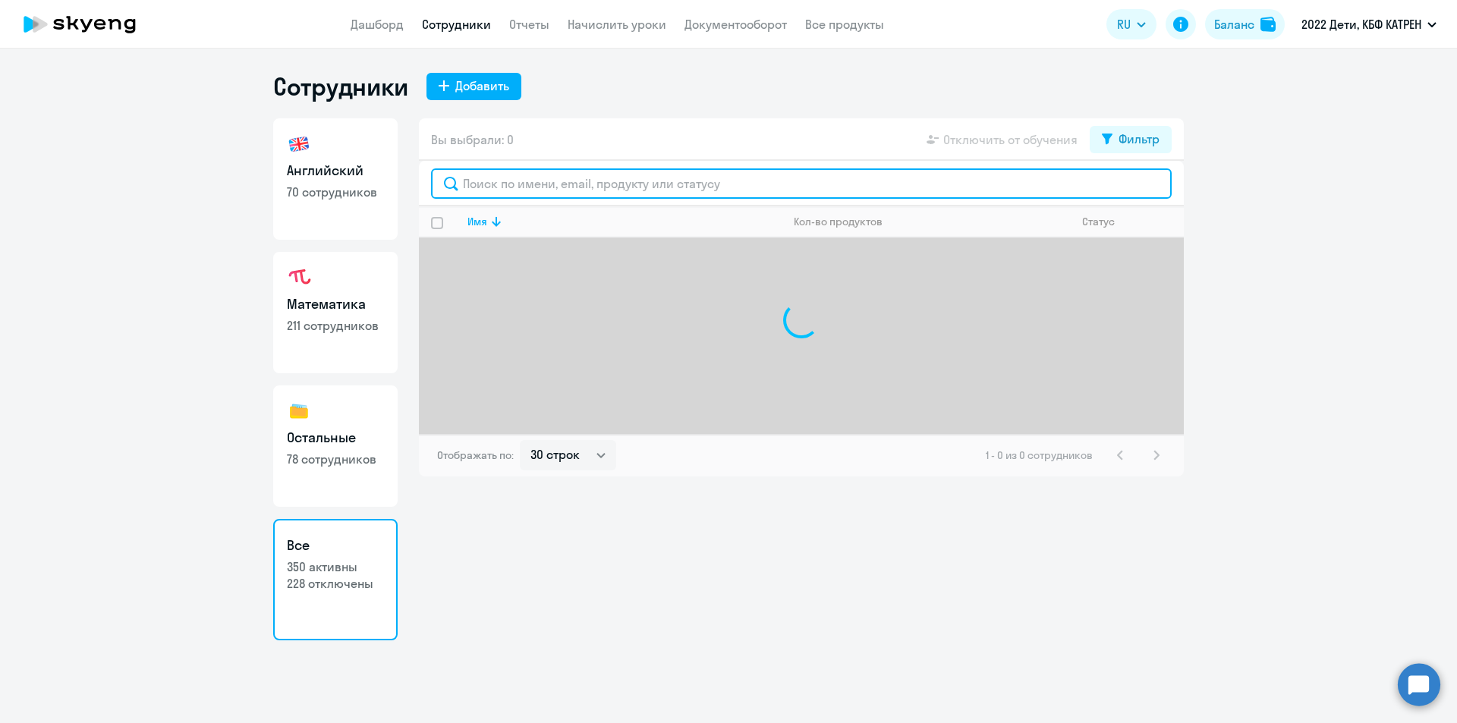
click at [556, 189] on input "text" at bounding box center [801, 183] width 741 height 30
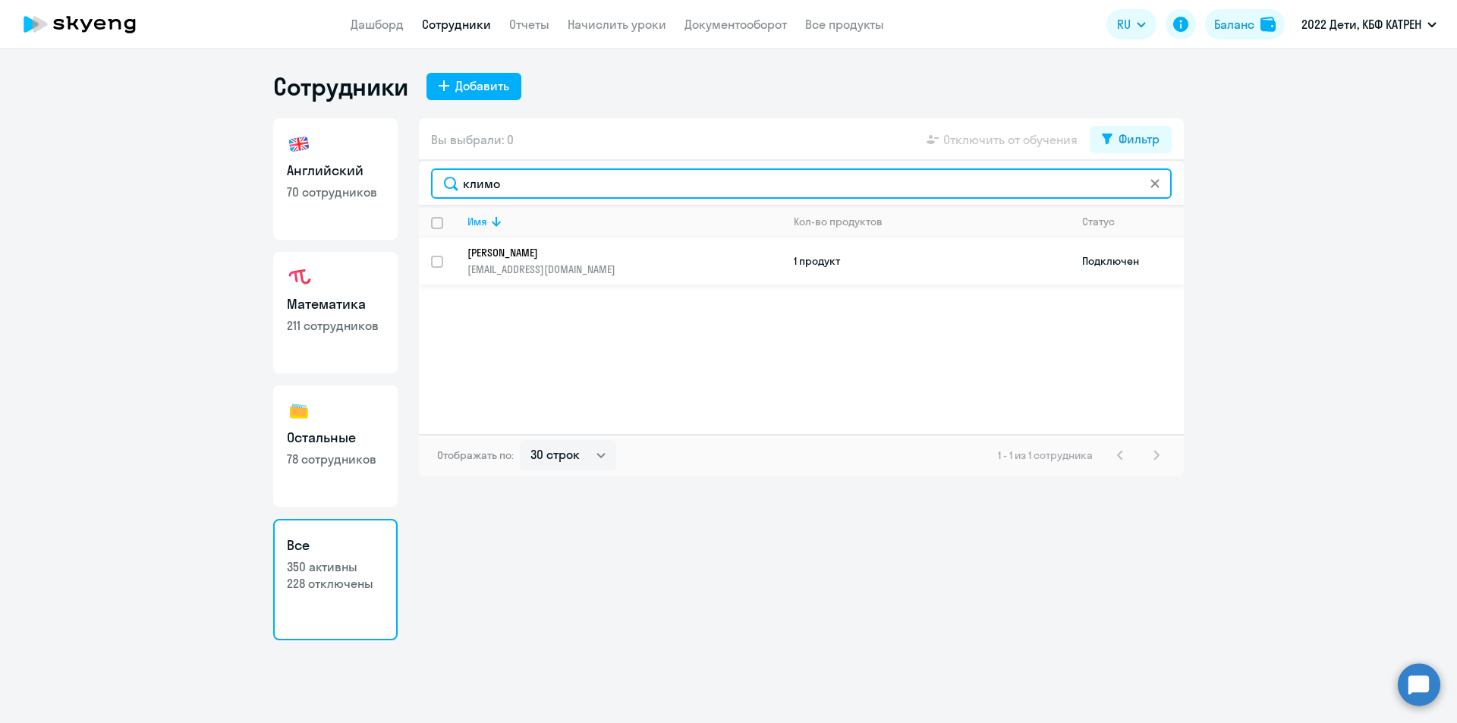
type input "климо"
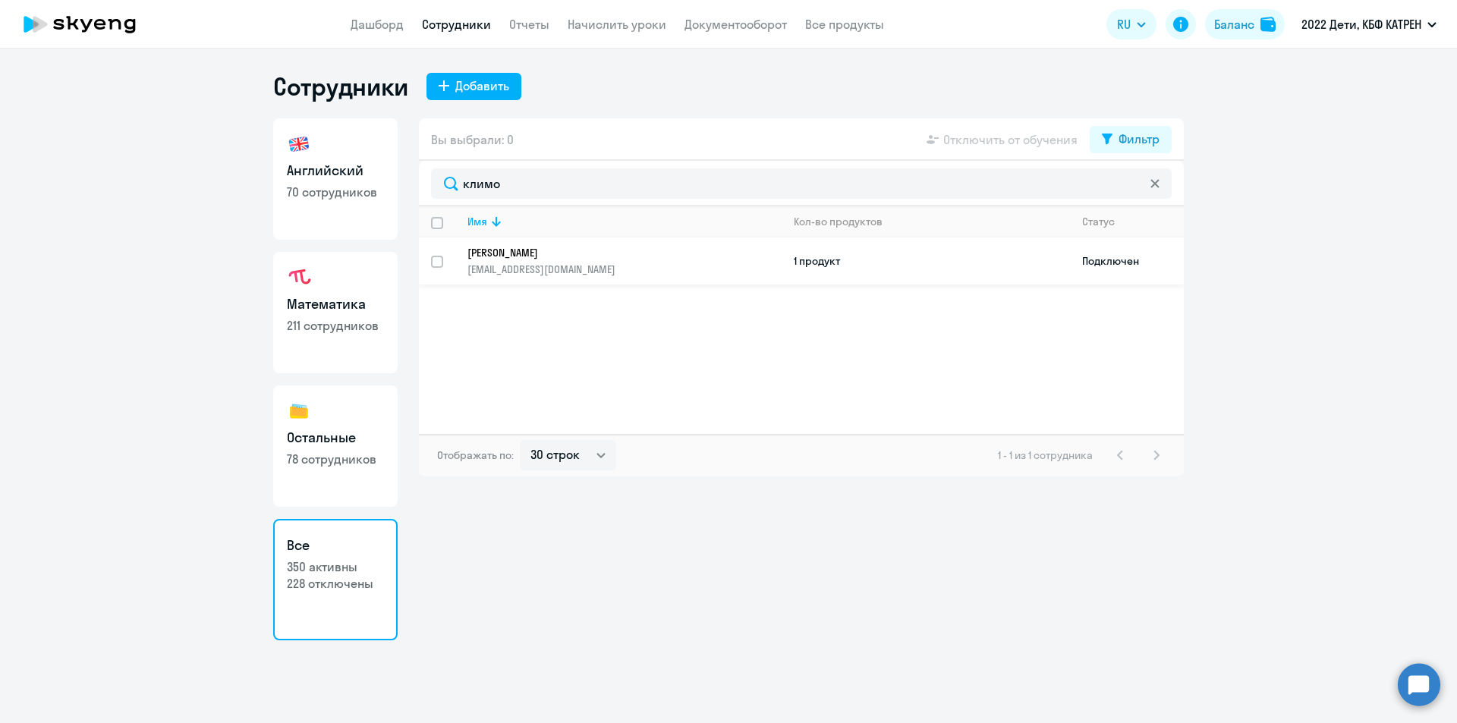
click at [562, 250] on p "[PERSON_NAME]" at bounding box center [614, 253] width 293 height 14
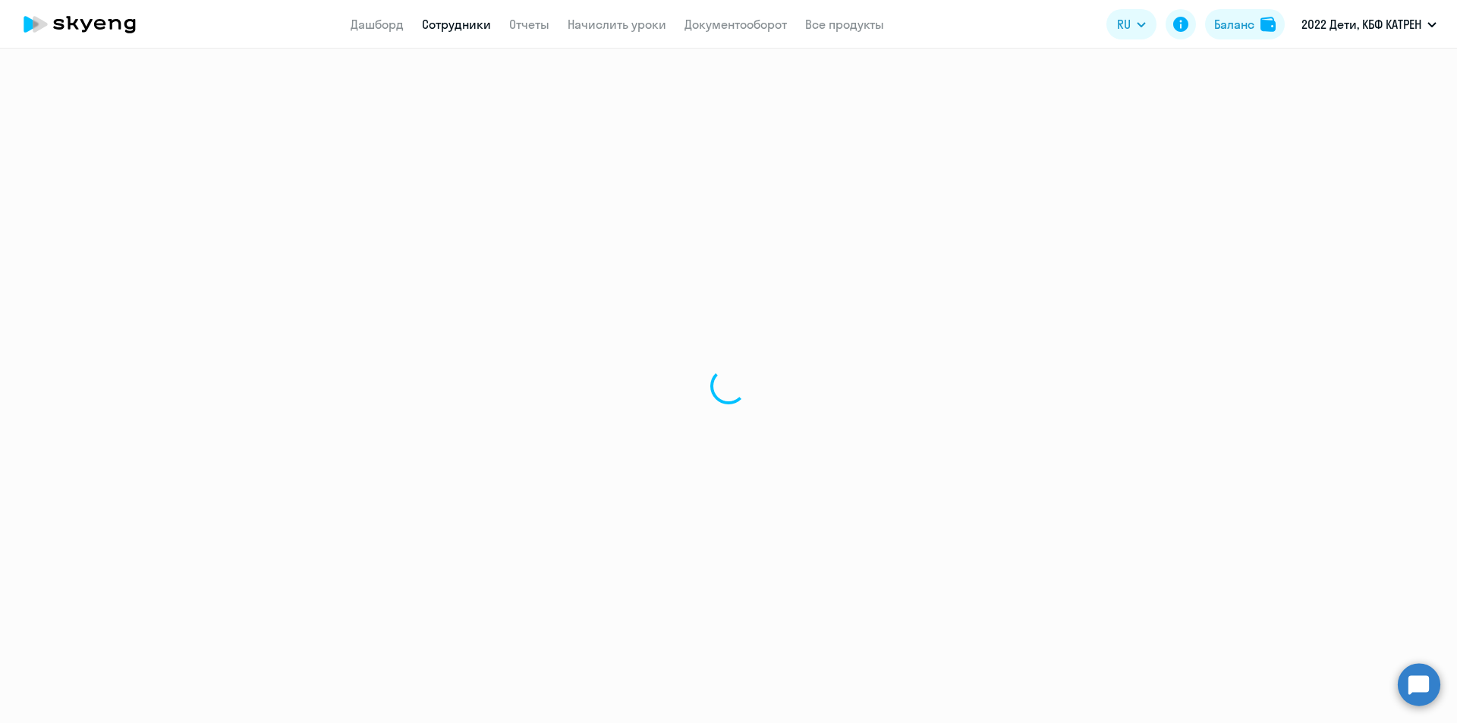
select select "others"
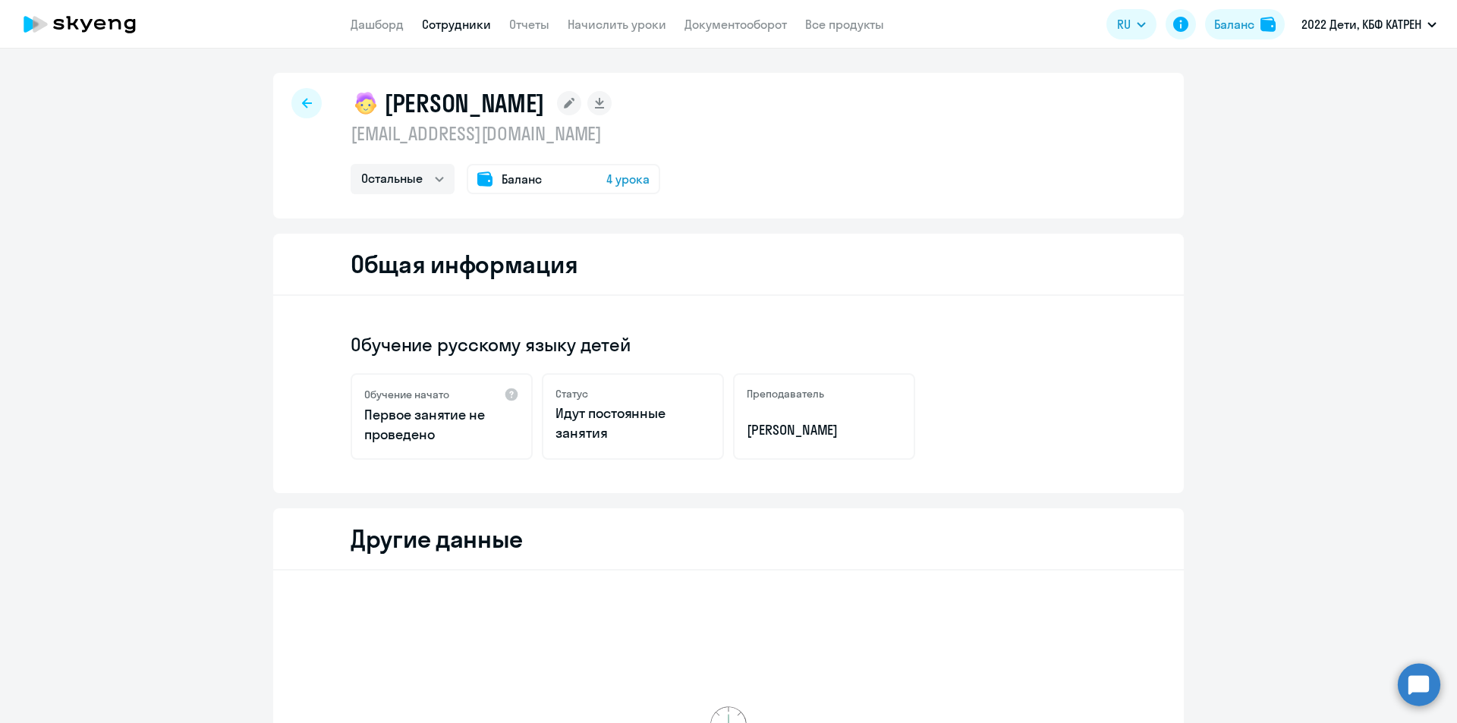
click at [1429, 684] on circle at bounding box center [1419, 684] width 43 height 43
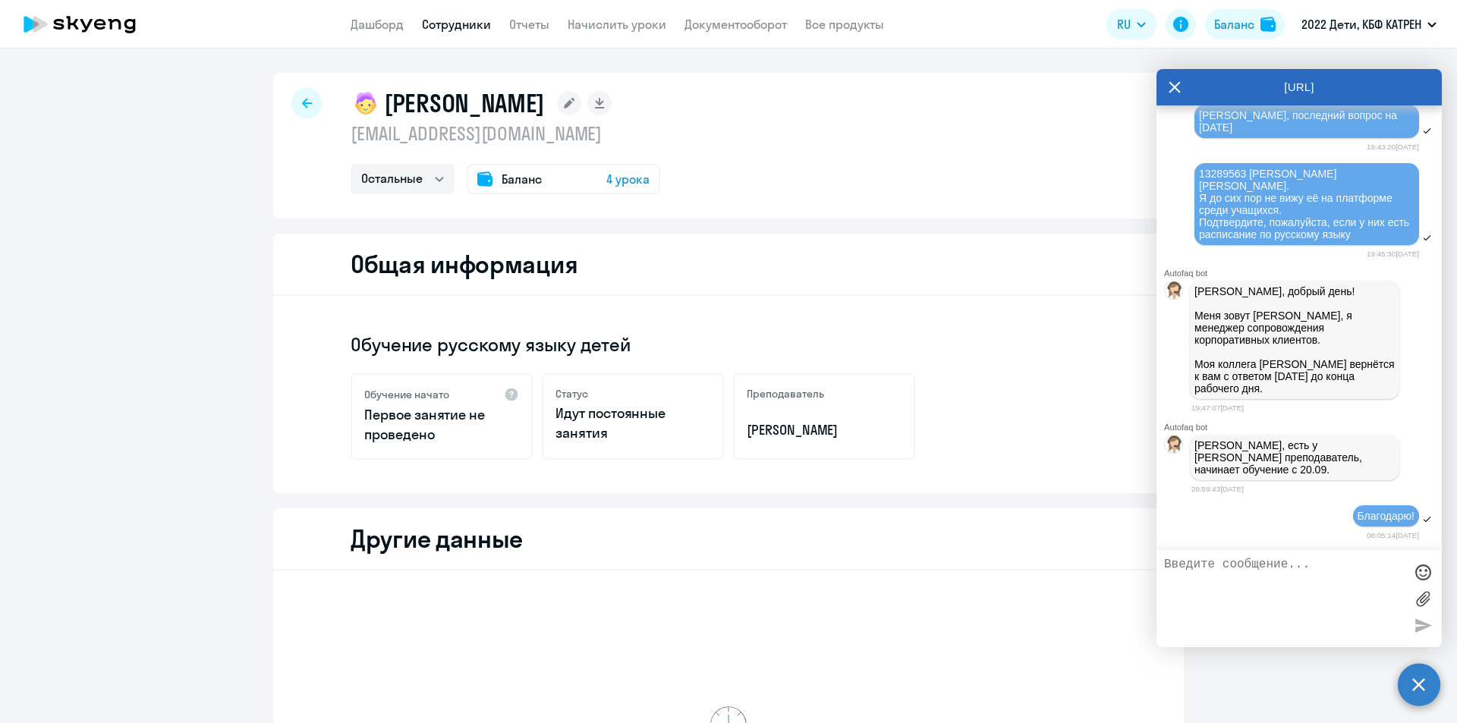
click at [443, 22] on link "Сотрудники" at bounding box center [456, 24] width 69 height 15
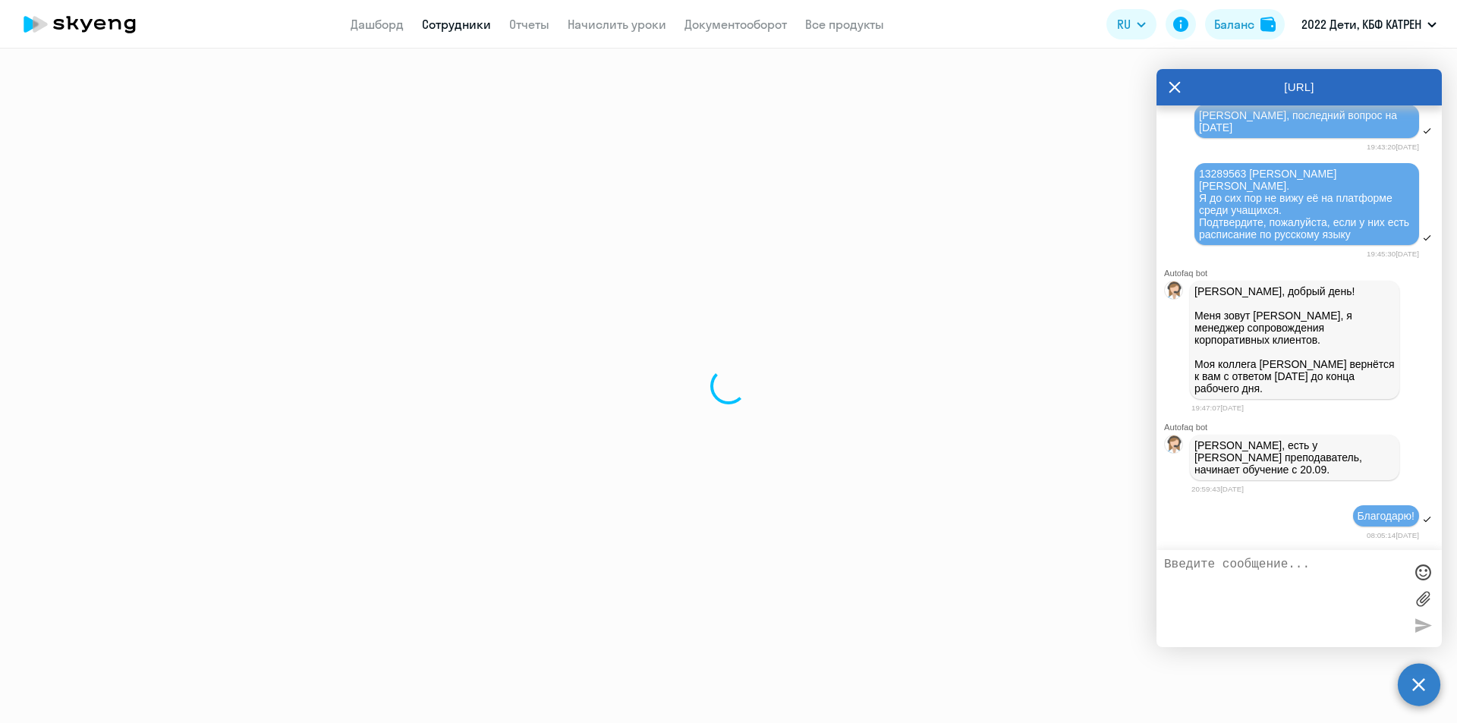
select select "30"
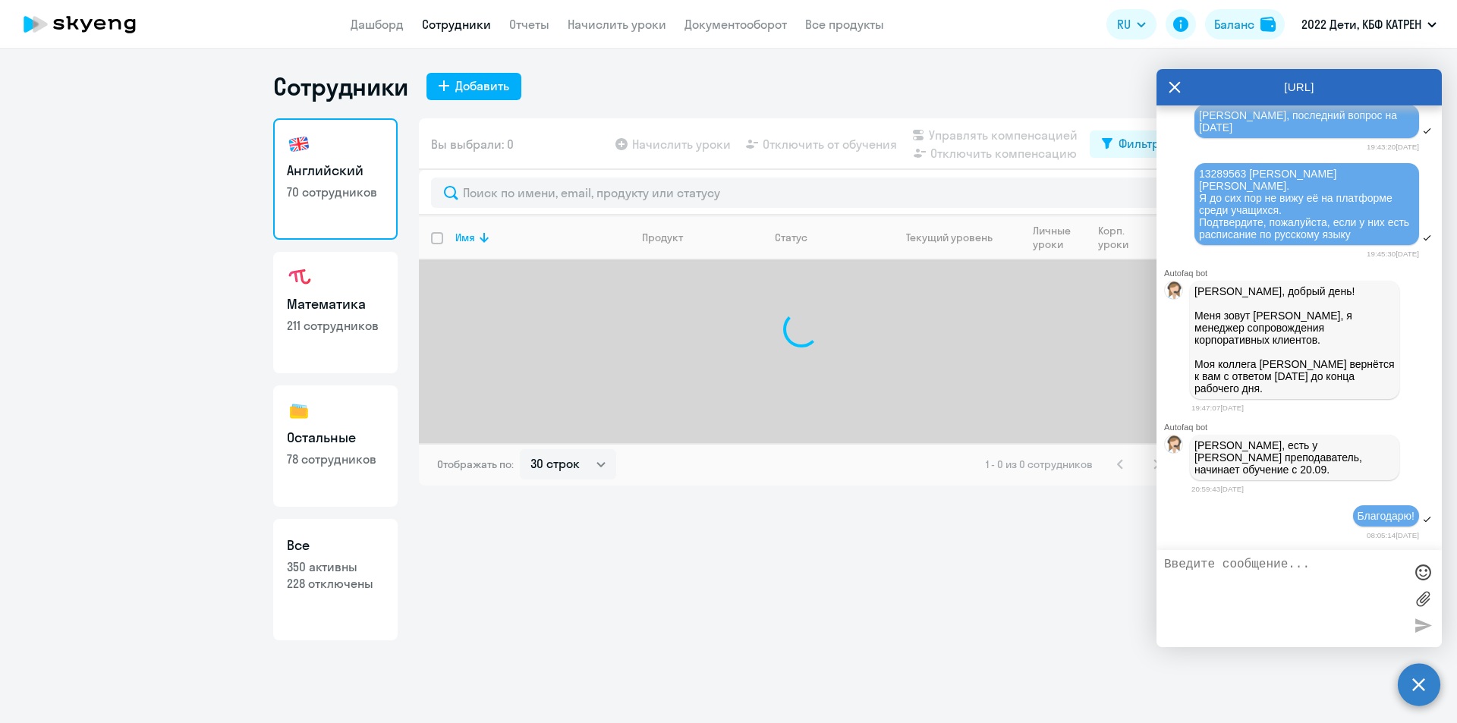
click at [339, 587] on p "228 отключены" at bounding box center [335, 583] width 97 height 17
select select "30"
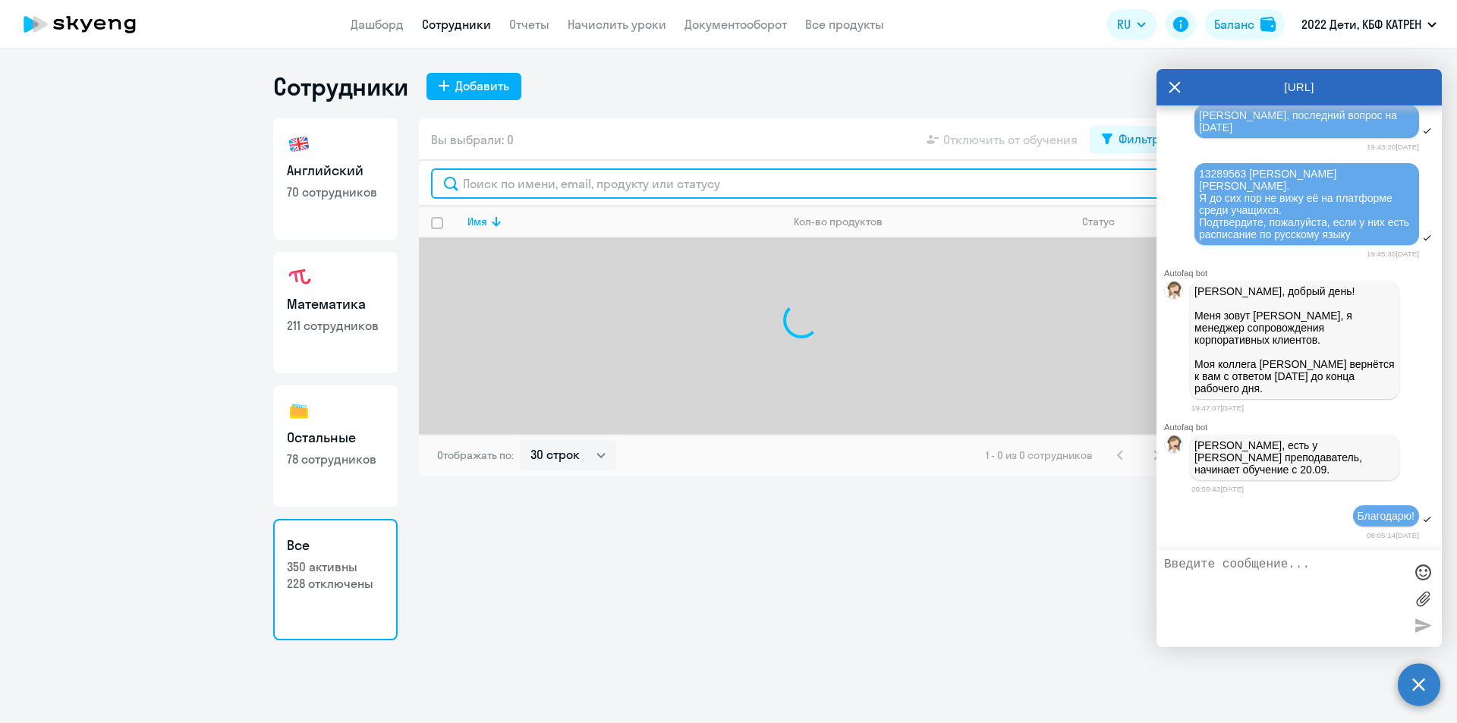
click at [565, 193] on input "text" at bounding box center [801, 183] width 741 height 30
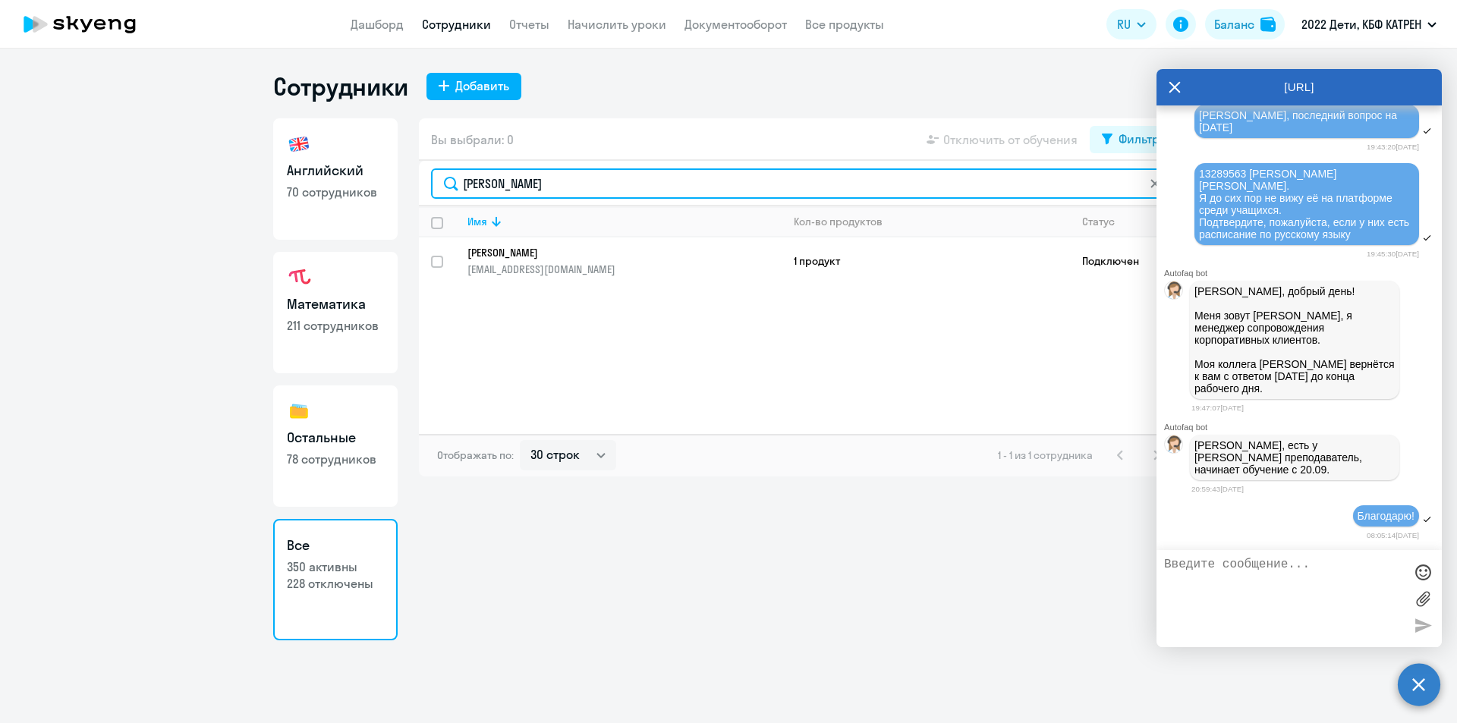
type input "[PERSON_NAME]"
